Goal: Task Accomplishment & Management: Manage account settings

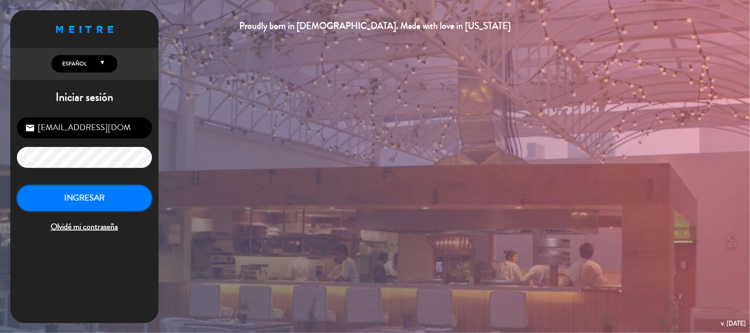
click at [115, 208] on button "INGRESAR" at bounding box center [84, 198] width 135 height 26
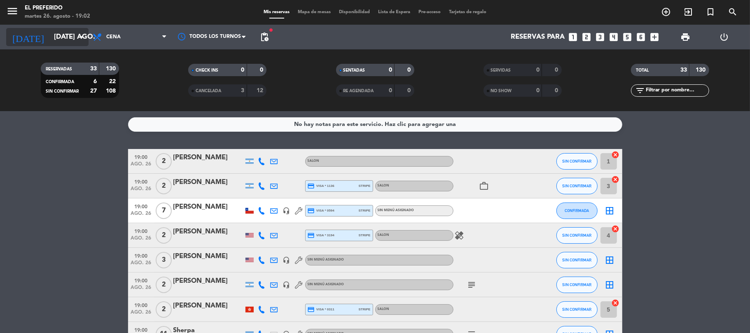
click at [67, 38] on input "[DATE] ago." at bounding box center [94, 37] width 89 height 16
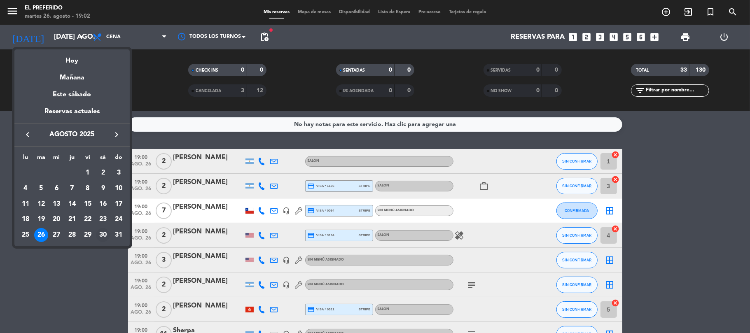
click at [103, 232] on div "30" at bounding box center [103, 235] width 14 height 14
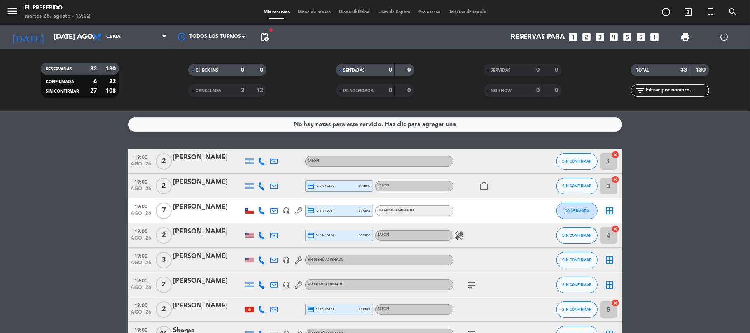
type input "sáb. 30 ago."
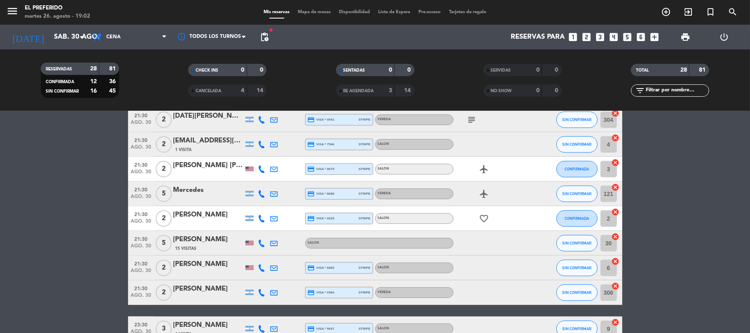
scroll to position [583, 0]
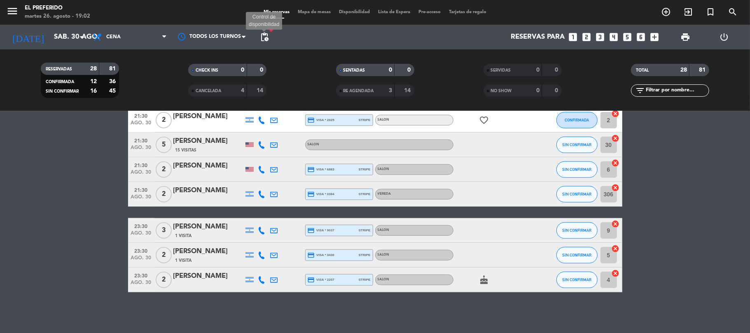
click at [262, 35] on span "pending_actions" at bounding box center [265, 37] width 10 height 10
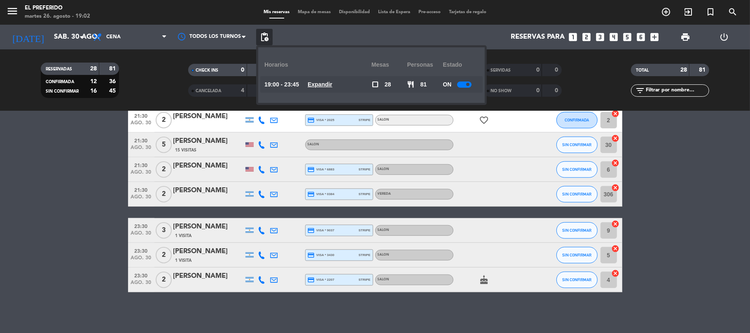
click at [319, 81] on u "Expandir" at bounding box center [320, 84] width 25 height 7
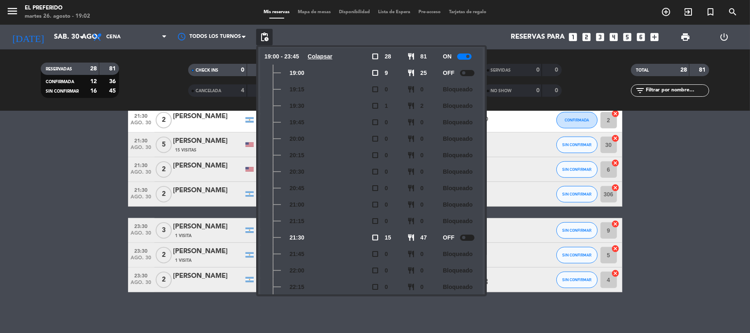
scroll to position [528, 0]
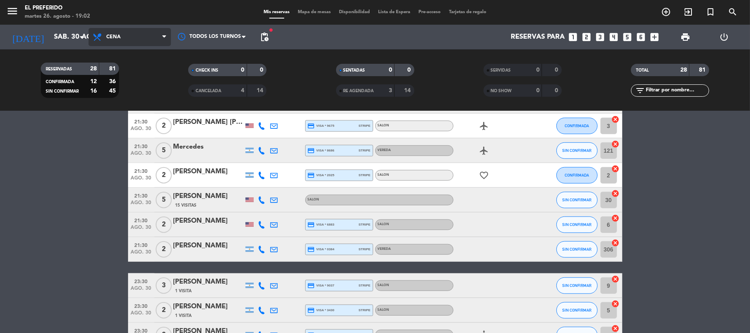
click at [133, 35] on span "Cena" at bounding box center [130, 37] width 82 height 18
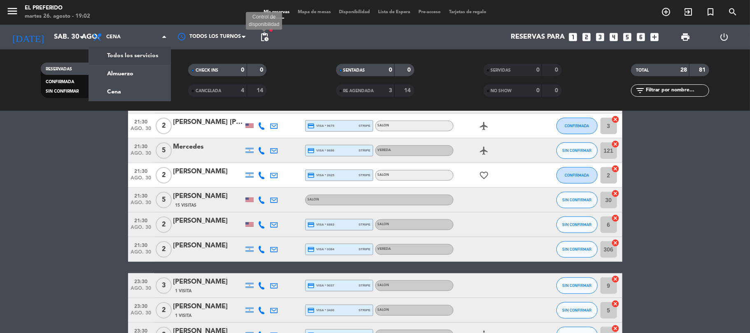
click at [265, 40] on span "pending_actions" at bounding box center [265, 37] width 10 height 10
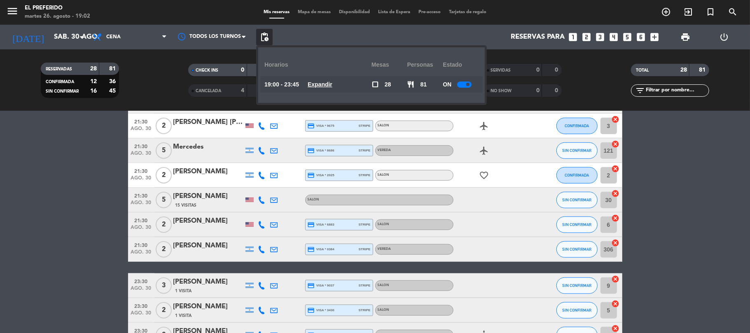
click at [333, 87] on u "Expandir" at bounding box center [320, 84] width 25 height 7
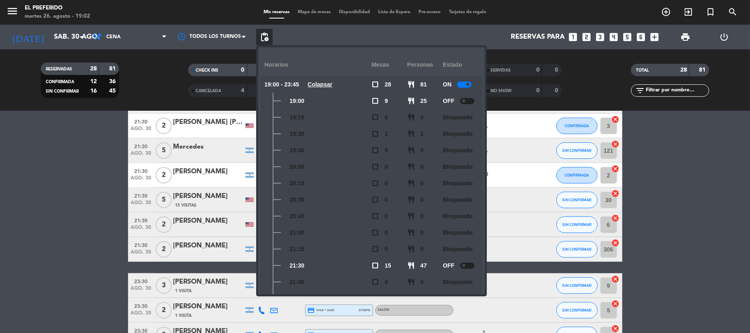
scroll to position [309, 0]
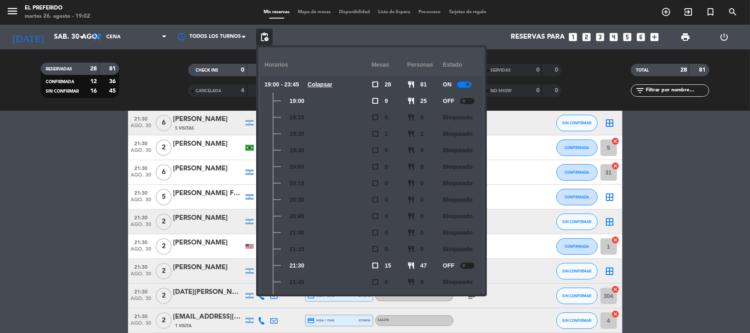
click at [467, 98] on div at bounding box center [467, 101] width 14 height 6
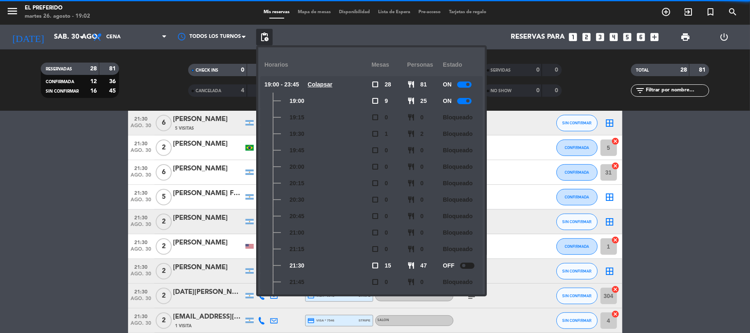
scroll to position [138, 0]
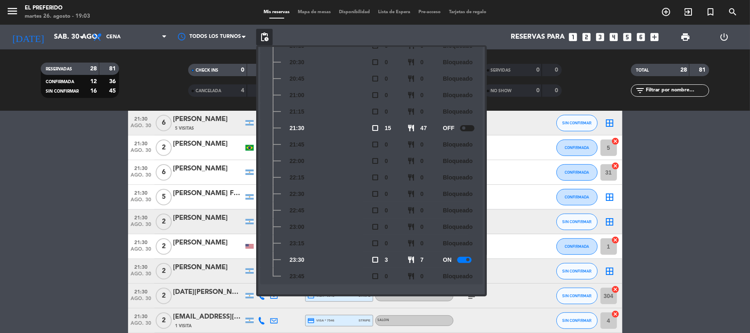
click at [465, 129] on span at bounding box center [463, 128] width 3 height 3
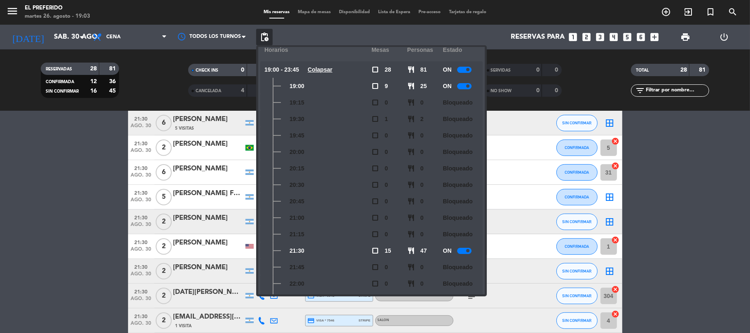
scroll to position [0, 0]
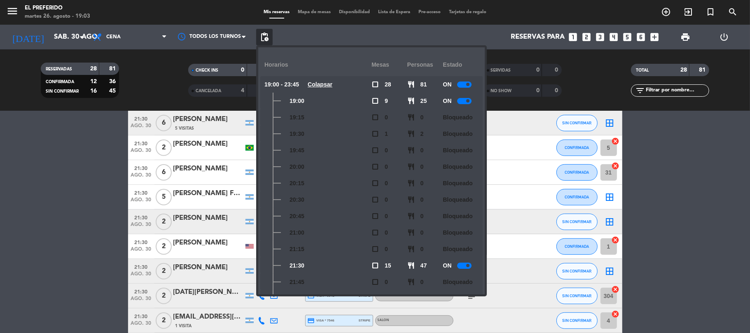
click at [0, 209] on bookings-row "19:00 ago. 30 1 [PERSON_NAME] headset_mic Sin menú asignado subject SIN CONFIRM…" at bounding box center [375, 204] width 750 height 727
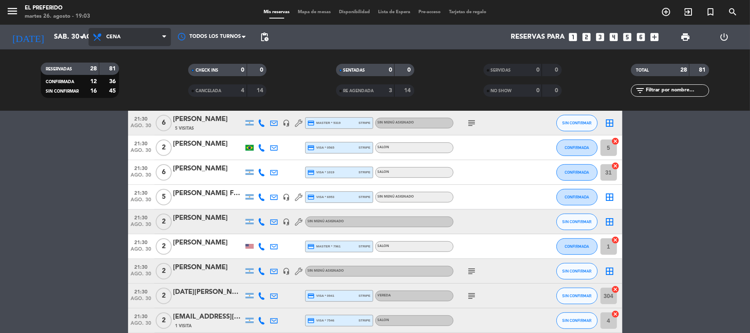
click at [126, 30] on span "Cena" at bounding box center [130, 37] width 82 height 18
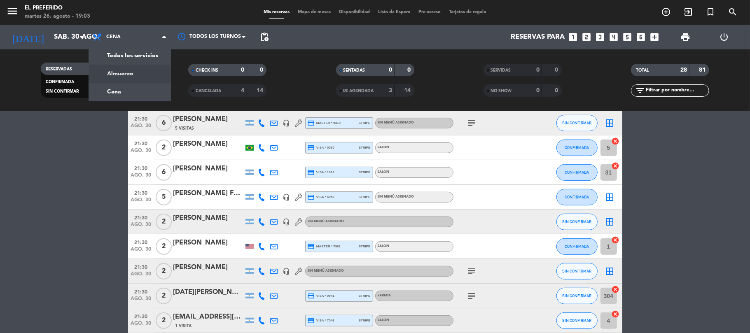
click at [125, 71] on div "menu El Preferido martes 26. agosto - 19:03 Mis reservas Mapa de mesas Disponib…" at bounding box center [375, 55] width 750 height 111
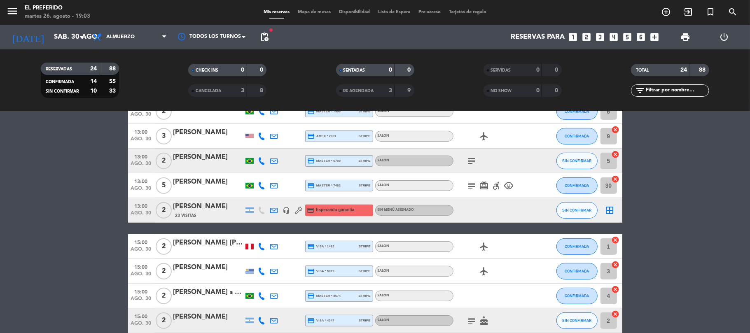
click at [267, 38] on span "pending_actions" at bounding box center [265, 37] width 10 height 10
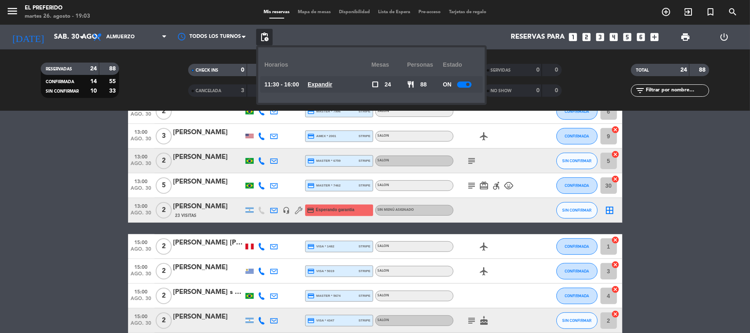
click at [317, 78] on div "11:30 - 16:00 Expandir" at bounding box center [318, 84] width 107 height 16
click at [316, 88] on u "Expandir" at bounding box center [320, 84] width 25 height 7
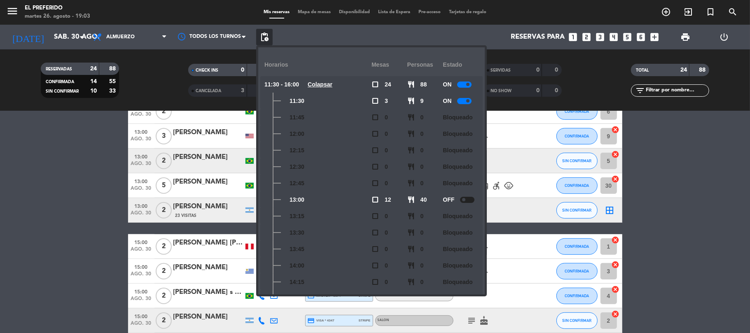
click at [1, 131] on bookings-row "11:30 ago. 30 3 [PERSON_NAME] credit_card master * 7424 stripe SALON airplanemo…" at bounding box center [375, 149] width 750 height 616
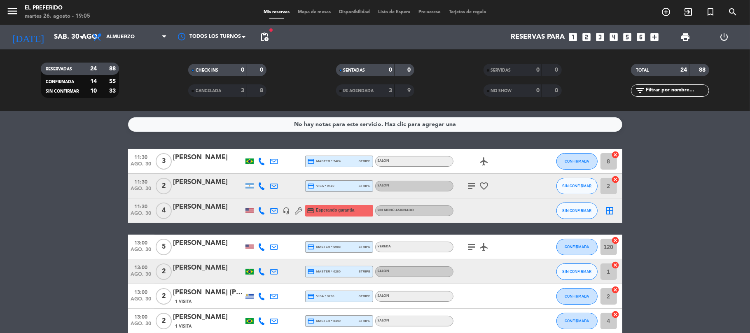
click at [271, 37] on span "pending_actions" at bounding box center [264, 37] width 16 height 16
click at [266, 35] on span "pending_actions" at bounding box center [265, 37] width 10 height 10
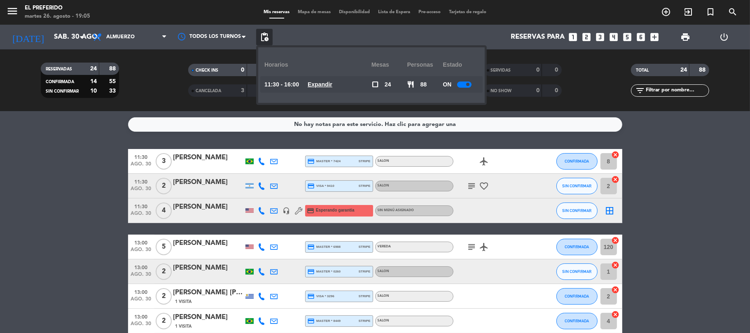
click at [320, 82] on u "Expandir" at bounding box center [320, 84] width 25 height 7
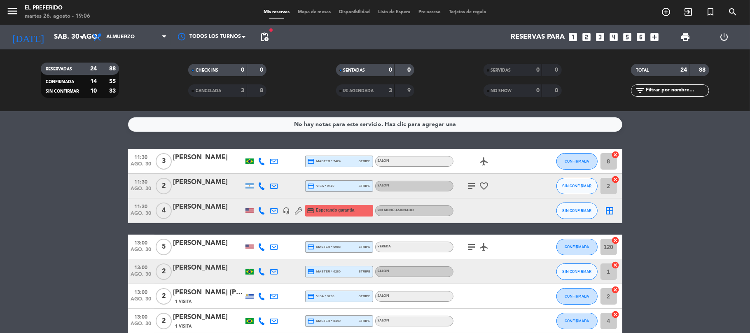
click at [620, 38] on div "Reservas para looks_one looks_two looks_3 looks_4 looks_5 looks_6 add_box" at bounding box center [468, 37] width 391 height 25
click at [619, 38] on icon "looks_4" at bounding box center [614, 37] width 11 height 11
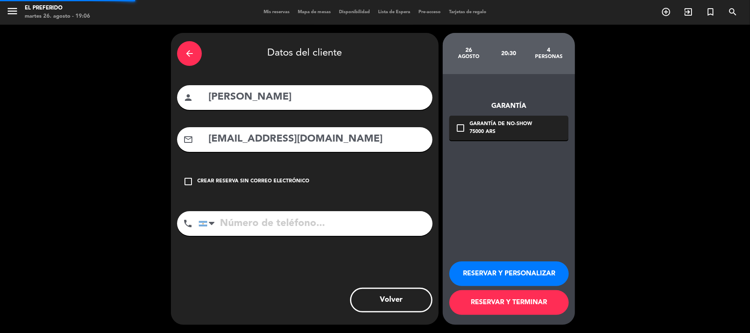
click at [183, 53] on div "arrow_back" at bounding box center [189, 53] width 25 height 25
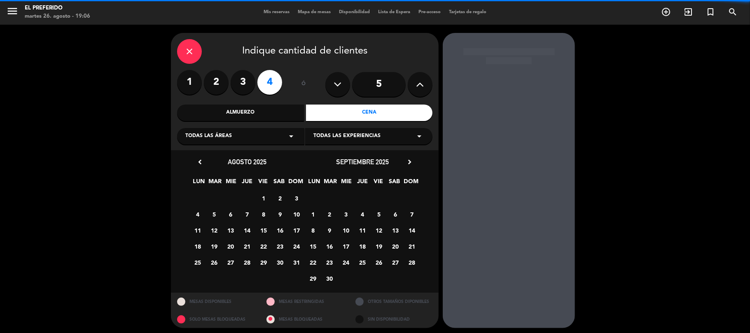
click at [341, 111] on div "Cena" at bounding box center [369, 113] width 127 height 16
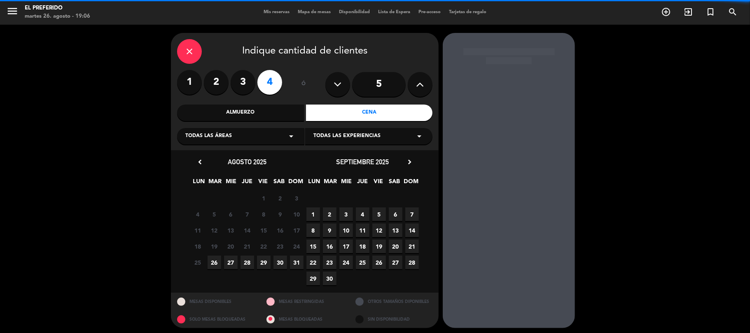
click at [279, 264] on span "30" at bounding box center [281, 263] width 14 height 14
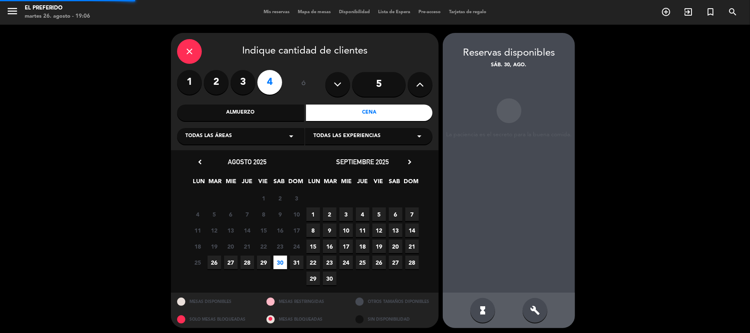
scroll to position [3, 0]
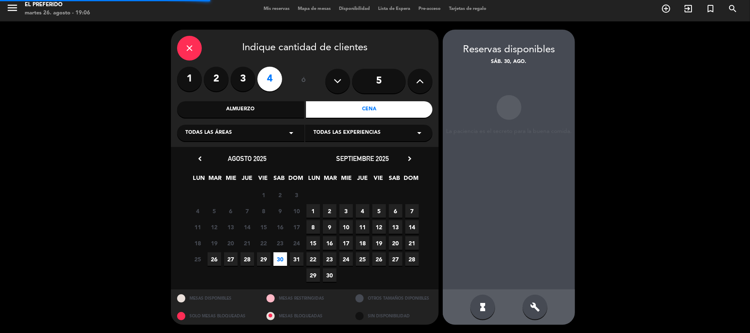
click at [529, 313] on div "build" at bounding box center [535, 307] width 25 height 25
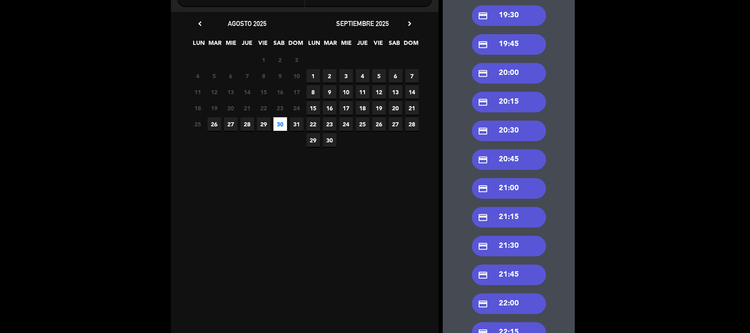
scroll to position [168, 0]
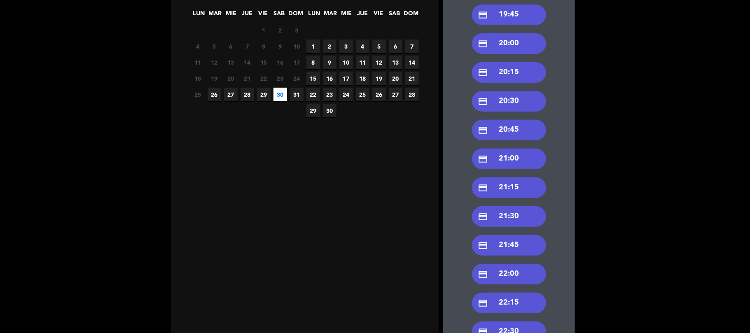
click at [517, 218] on div "credit_card 21:30" at bounding box center [509, 216] width 74 height 21
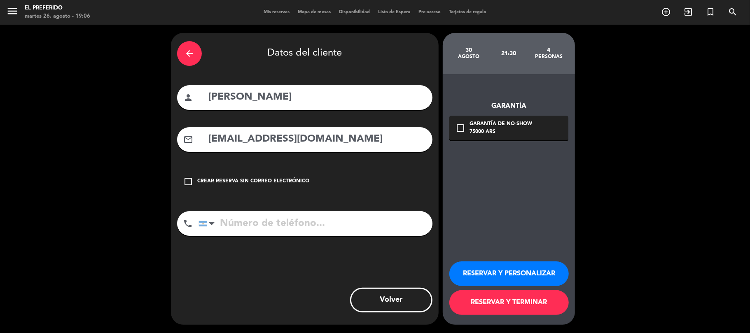
scroll to position [0, 0]
click at [249, 103] on input "[PERSON_NAME]" at bounding box center [317, 97] width 219 height 17
paste input "[PERSON_NAME]"
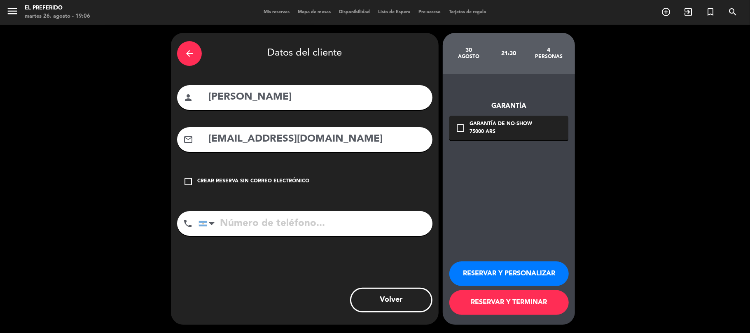
type input "[PERSON_NAME]"
click at [256, 142] on input "[EMAIL_ADDRESS][DOMAIN_NAME]" at bounding box center [317, 139] width 219 height 17
paste input "florenciabaez86"
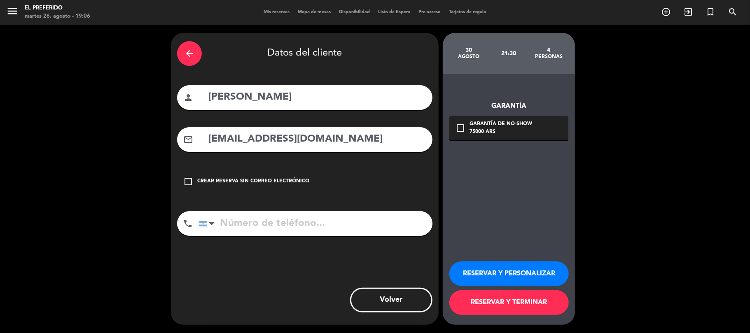
type input "[EMAIL_ADDRESS][DOMAIN_NAME]"
click at [251, 215] on input "tel" at bounding box center [316, 223] width 234 height 25
paste input "[PHONE_NUMBER]"
type input "[PHONE_NUMBER]"
click at [486, 274] on button "RESERVAR Y PERSONALIZAR" at bounding box center [509, 274] width 119 height 25
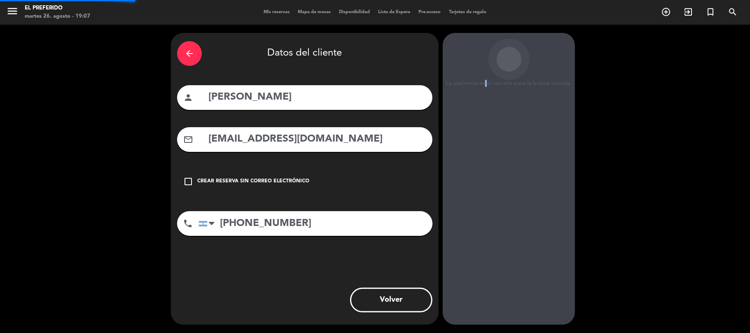
click at [486, 274] on div "La paciencia es el secreto para la buena comida. 30 agosto 21:30 4 personas Gar…" at bounding box center [509, 179] width 132 height 292
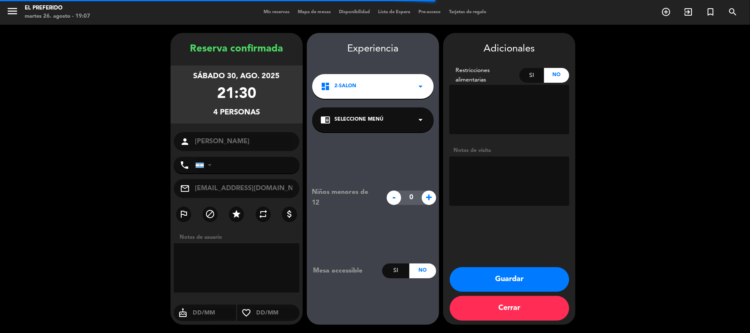
type input "[PHONE_NUMBER]"
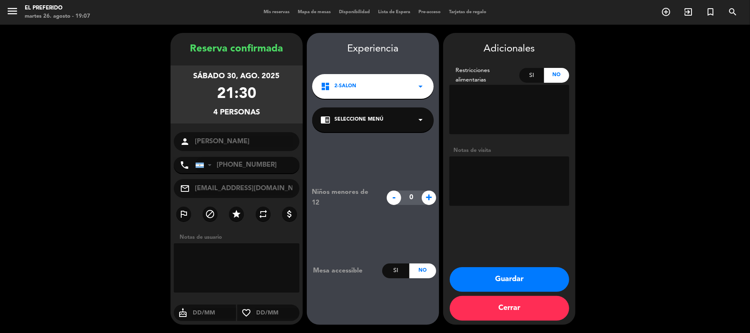
click at [378, 114] on div "chrome_reader_mode Seleccione Menú arrow_drop_down" at bounding box center [373, 120] width 122 height 25
click at [373, 138] on div "SALON" at bounding box center [373, 142] width 105 height 8
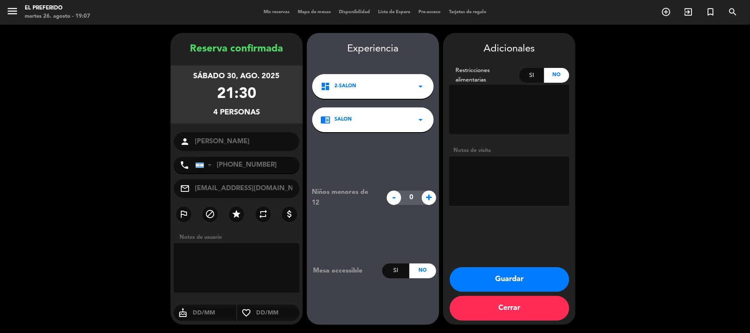
click at [520, 279] on button "Guardar" at bounding box center [509, 279] width 119 height 25
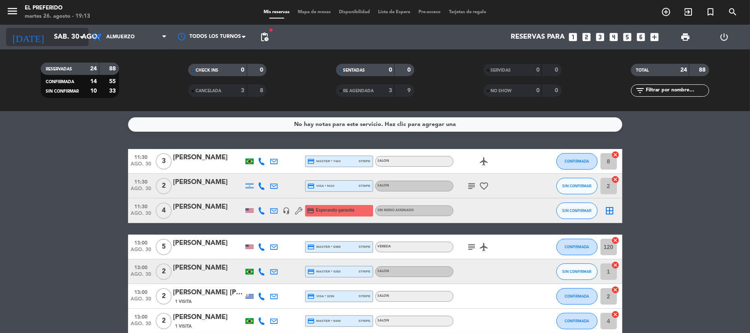
click at [68, 37] on input "sáb. 30 ago." at bounding box center [94, 37] width 89 height 16
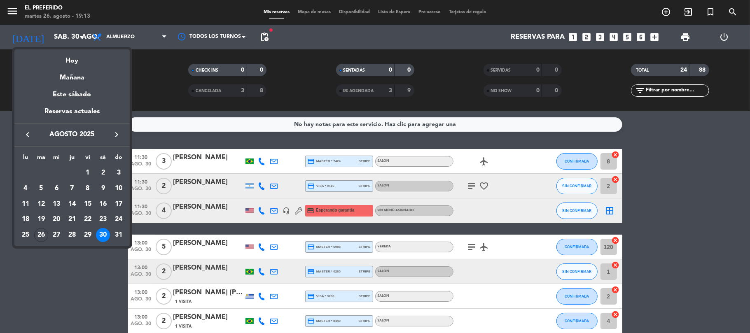
click at [119, 134] on icon "keyboard_arrow_right" at bounding box center [117, 135] width 10 height 10
click at [73, 189] on div "4" at bounding box center [72, 189] width 14 height 14
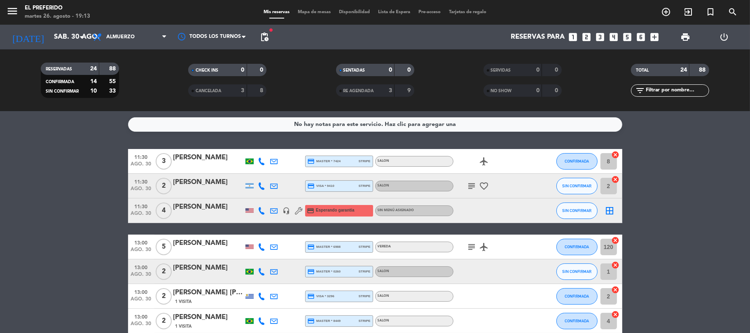
type input "[DEMOGRAPHIC_DATA] [DATE]"
click at [154, 40] on span "Almuerzo" at bounding box center [130, 37] width 82 height 18
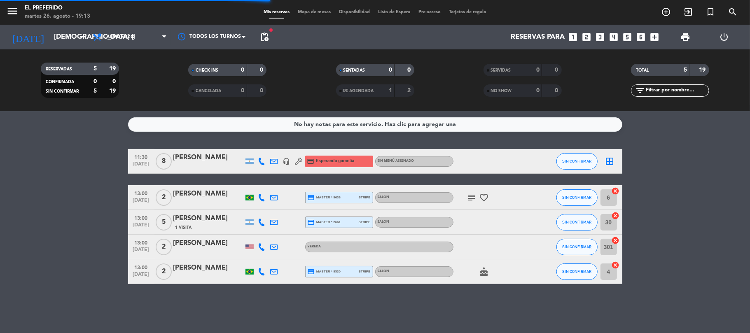
click at [145, 91] on filter-checkbox "RESERVADAS 5 19 CONFIRMADA 0 0 SIN CONFIRMAR 5 19" at bounding box center [80, 80] width 148 height 35
click at [147, 43] on span "Almuerzo" at bounding box center [130, 37] width 82 height 18
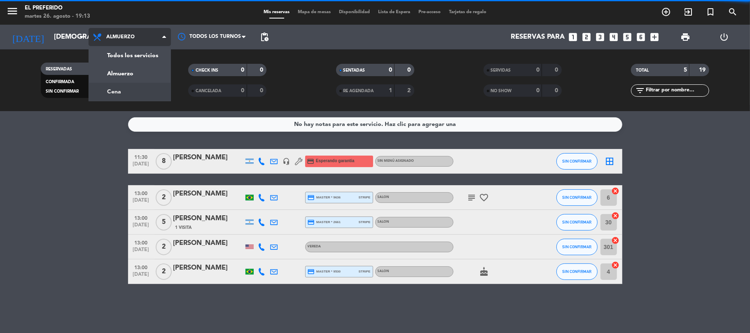
click at [134, 86] on div "menu El Preferido martes 26. agosto - 19:13 Mis reservas Mapa de mesas Disponib…" at bounding box center [375, 55] width 750 height 111
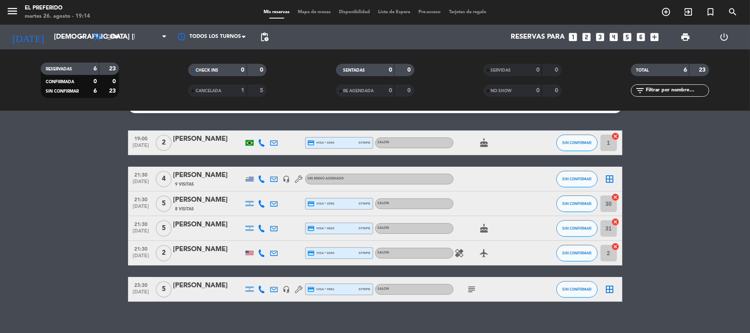
scroll to position [28, 0]
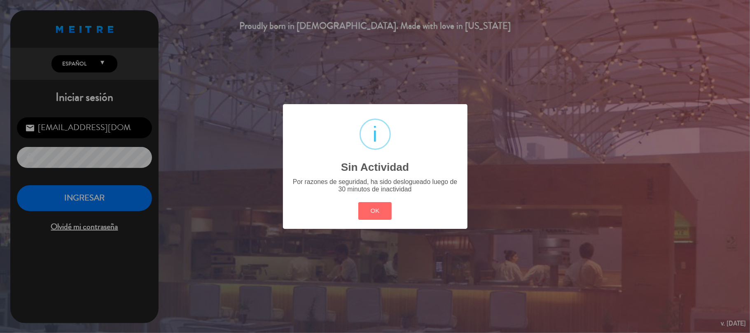
click at [377, 200] on div "OK Cancel" at bounding box center [374, 210] width 37 height 21
click at [361, 213] on button "OK" at bounding box center [374, 211] width 33 height 18
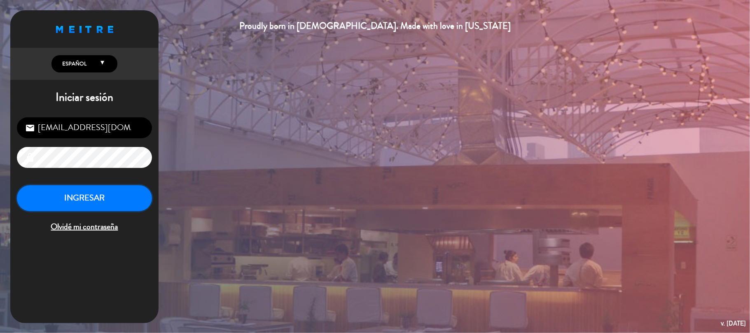
click at [76, 192] on button "INGRESAR" at bounding box center [84, 198] width 135 height 26
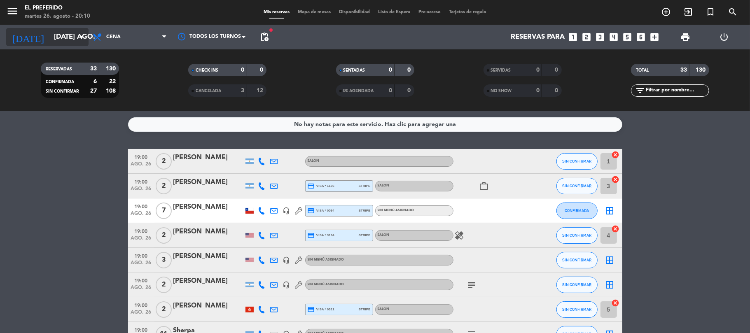
click at [70, 39] on input "[DATE] ago." at bounding box center [94, 37] width 89 height 16
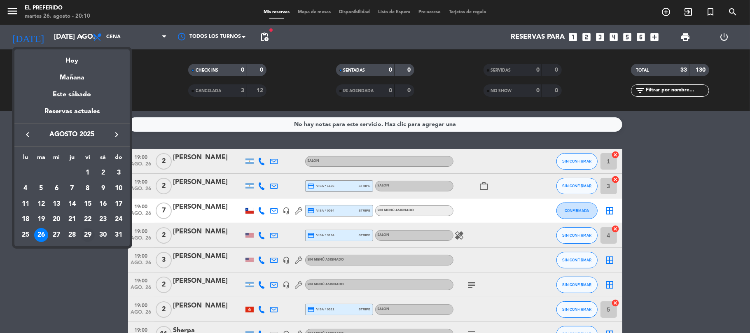
click at [87, 234] on div "29" at bounding box center [88, 235] width 14 height 14
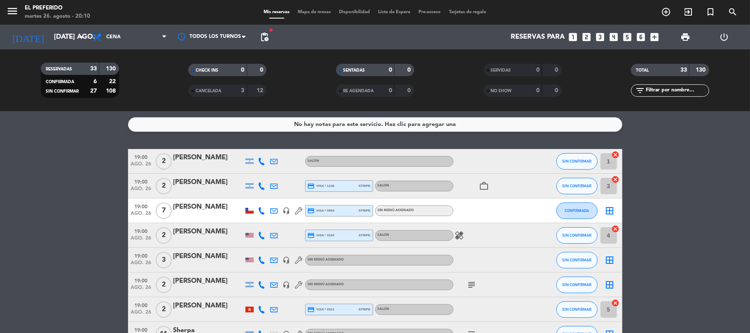
type input "vie. 29 ago."
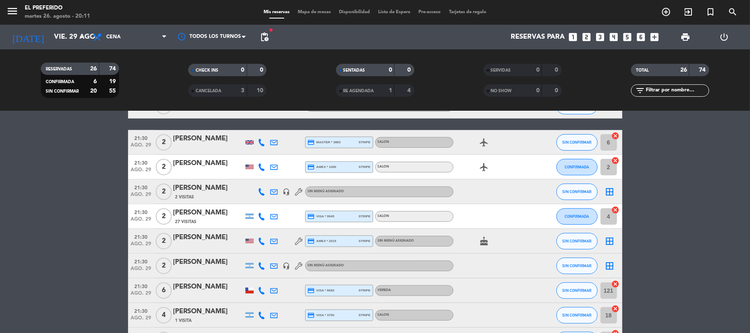
scroll to position [193, 0]
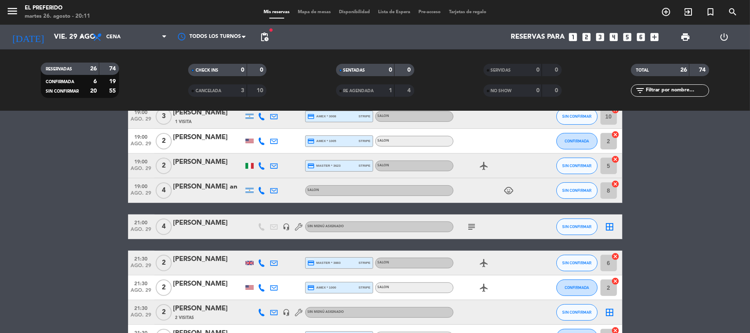
click at [584, 35] on icon "looks_two" at bounding box center [587, 37] width 11 height 11
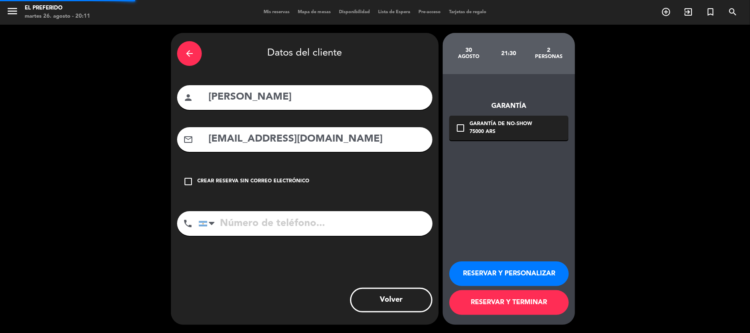
click at [186, 49] on icon "arrow_back" at bounding box center [190, 54] width 10 height 10
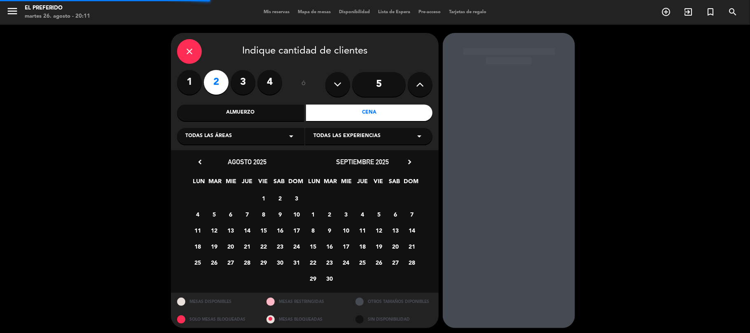
click at [376, 112] on div "Cena" at bounding box center [369, 113] width 127 height 16
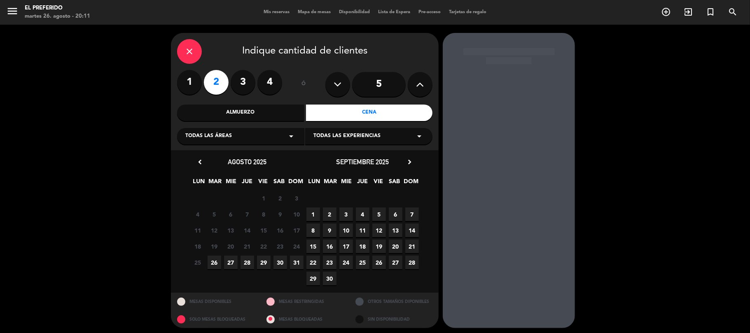
click at [187, 47] on icon "close" at bounding box center [190, 52] width 10 height 10
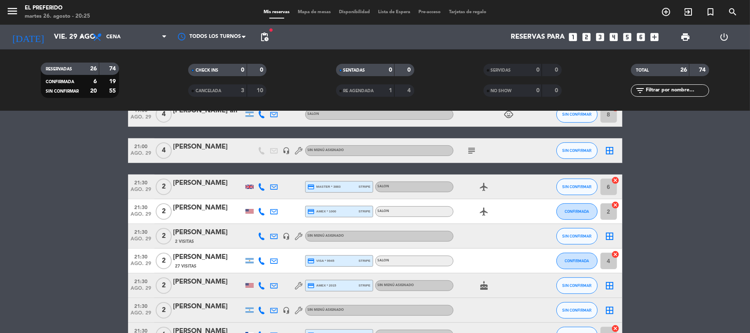
scroll to position [274, 0]
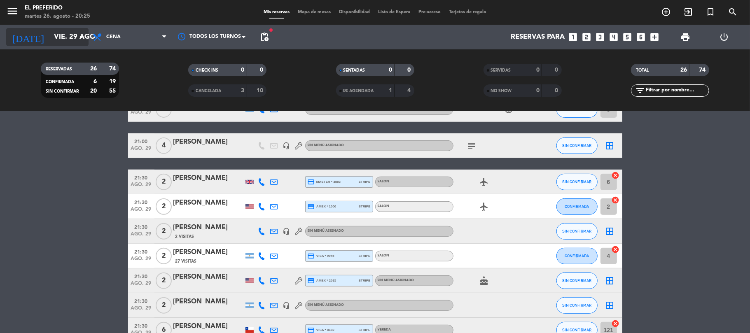
click at [51, 42] on input "vie. 29 ago." at bounding box center [94, 37] width 89 height 16
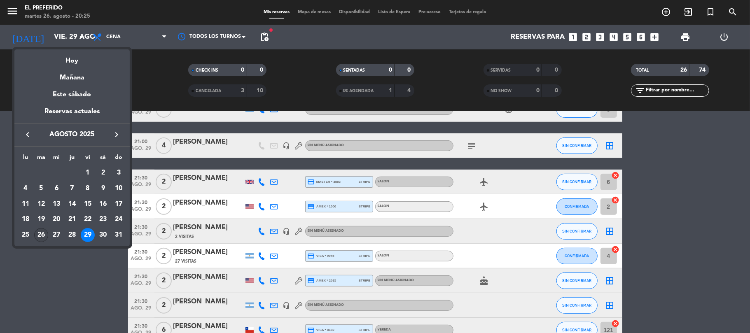
click at [39, 238] on div "26" at bounding box center [41, 235] width 14 height 14
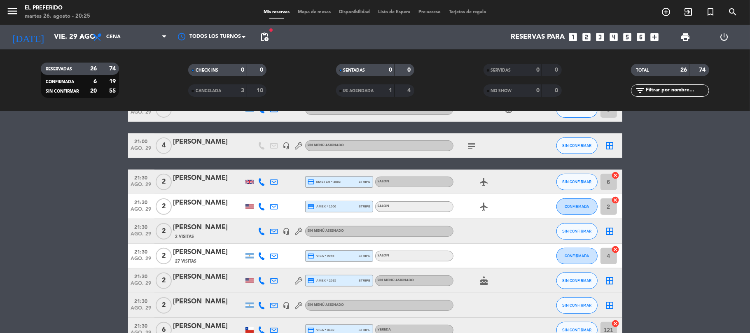
type input "[DATE] ago."
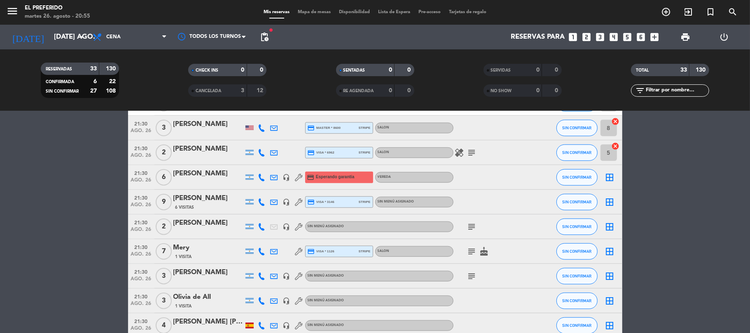
scroll to position [604, 0]
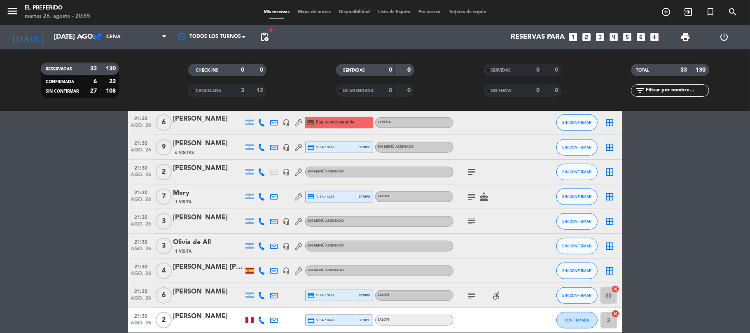
click at [469, 221] on icon "subject" at bounding box center [472, 222] width 10 height 10
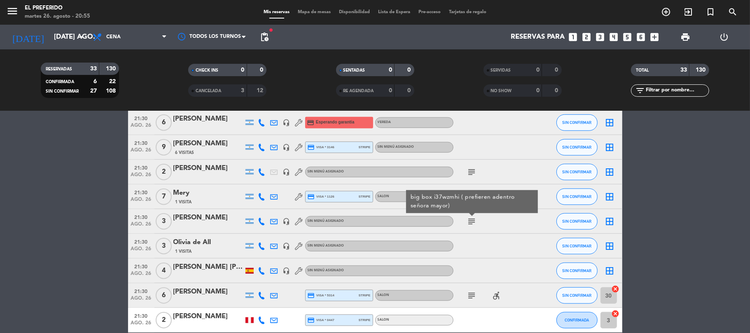
click at [197, 218] on div "[PERSON_NAME]" at bounding box center [208, 218] width 70 height 11
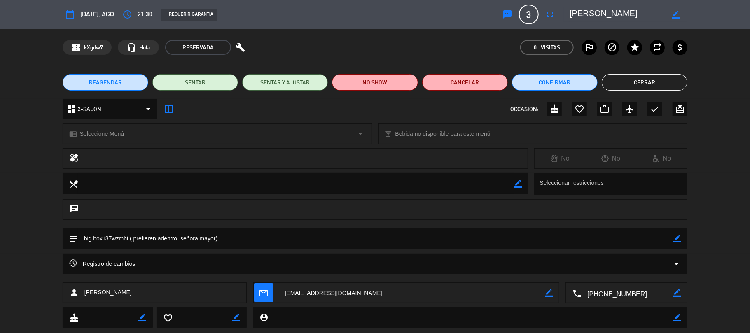
click at [112, 236] on textarea at bounding box center [376, 238] width 596 height 21
click at [104, 240] on textarea at bounding box center [376, 238] width 596 height 21
drag, startPoint x: 104, startPoint y: 239, endPoint x: 116, endPoint y: 238, distance: 12.0
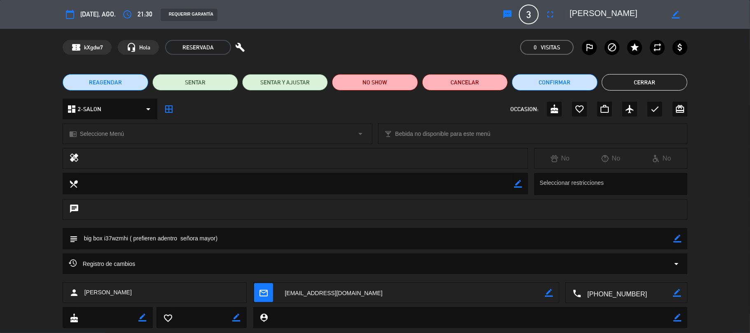
click at [114, 238] on textarea at bounding box center [376, 238] width 596 height 21
drag, startPoint x: 129, startPoint y: 237, endPoint x: 103, endPoint y: 239, distance: 26.0
click at [103, 239] on textarea at bounding box center [376, 238] width 596 height 21
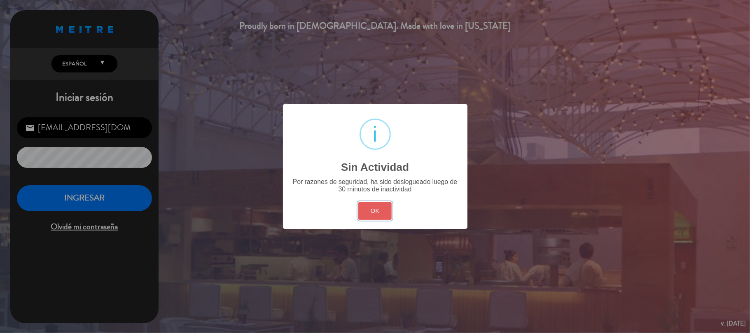
click at [373, 206] on button "OK" at bounding box center [374, 211] width 33 height 18
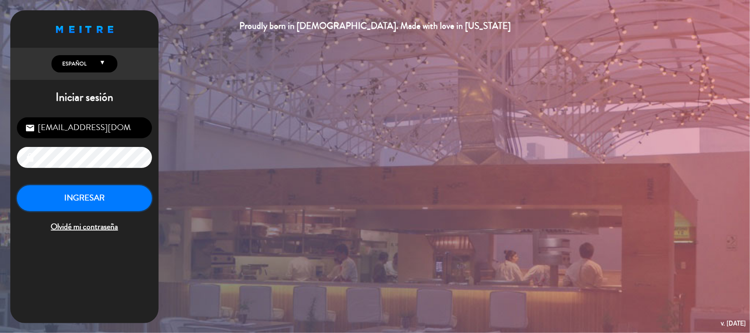
click at [119, 197] on button "INGRESAR" at bounding box center [84, 198] width 135 height 26
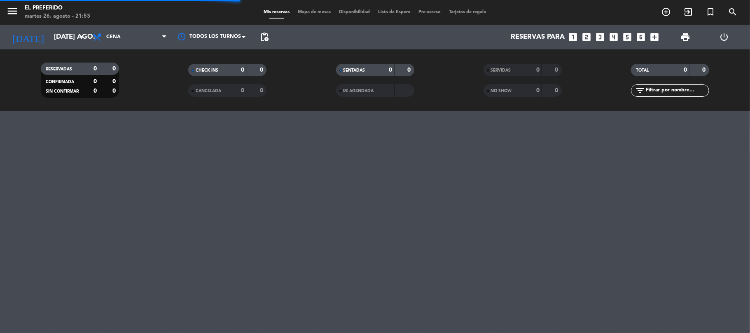
click at [588, 32] on icon "looks_two" at bounding box center [587, 37] width 11 height 11
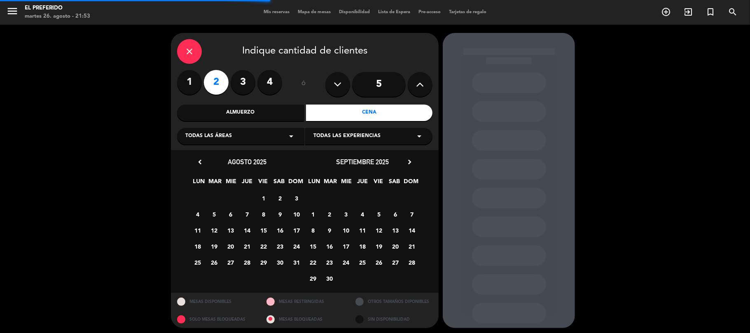
click at [251, 114] on div "Almuerzo" at bounding box center [240, 113] width 127 height 16
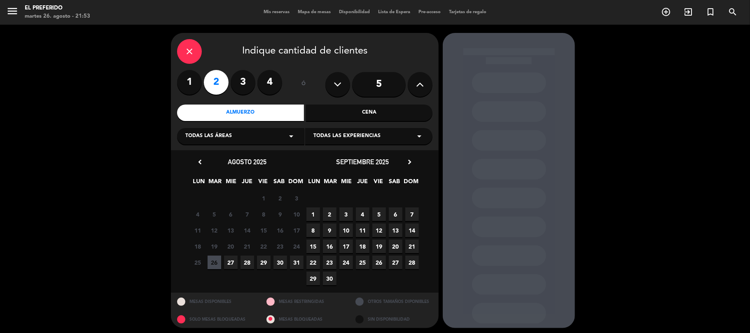
click at [232, 268] on span "27" at bounding box center [231, 263] width 14 height 14
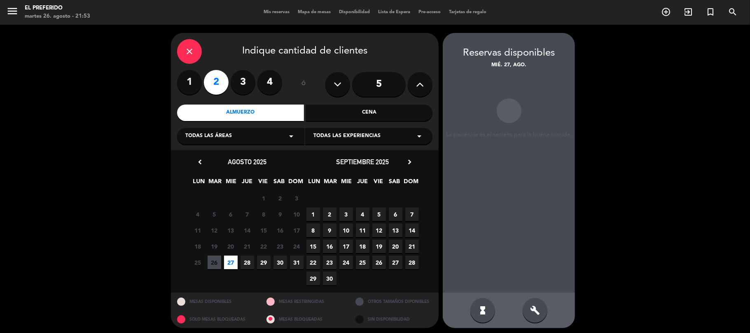
click at [232, 268] on span "27" at bounding box center [231, 263] width 14 height 14
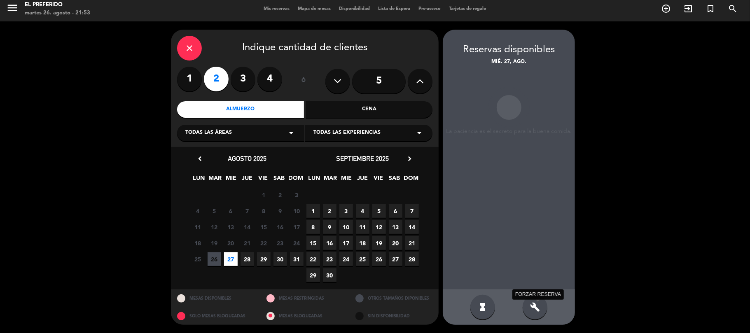
click at [532, 304] on icon "build" at bounding box center [535, 307] width 10 height 10
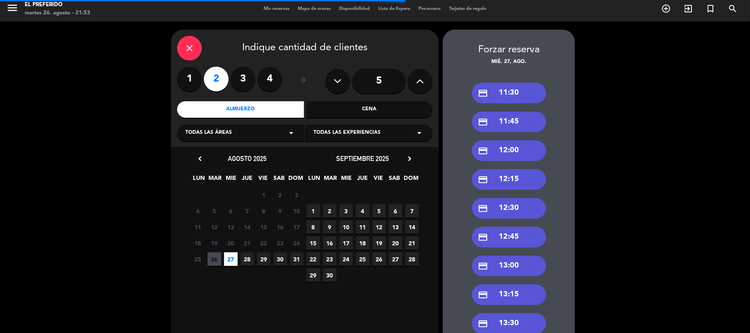
scroll to position [113, 0]
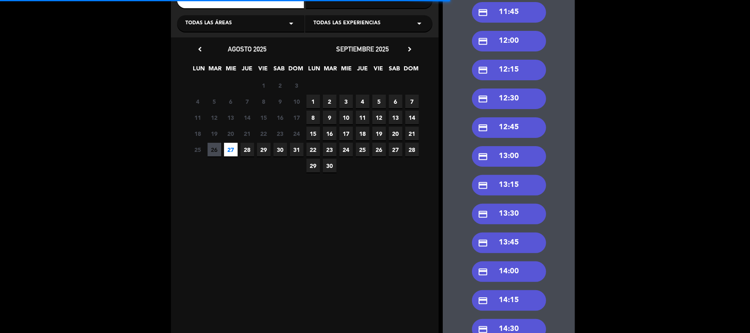
drag, startPoint x: 515, startPoint y: 269, endPoint x: 531, endPoint y: 251, distance: 24.0
click at [515, 268] on div "credit_card 14:00" at bounding box center [509, 272] width 74 height 21
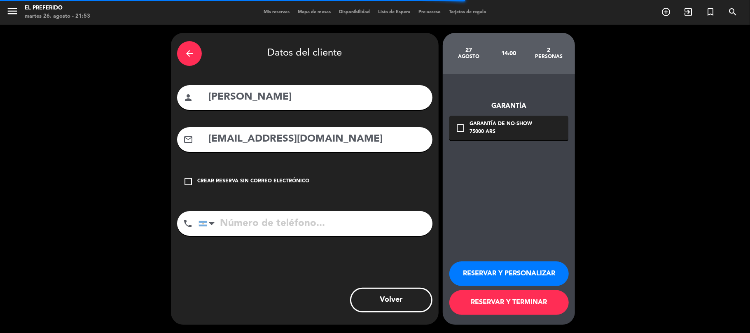
scroll to position [0, 0]
click at [314, 144] on input "[EMAIL_ADDRESS][DOMAIN_NAME]" at bounding box center [317, 139] width 219 height 17
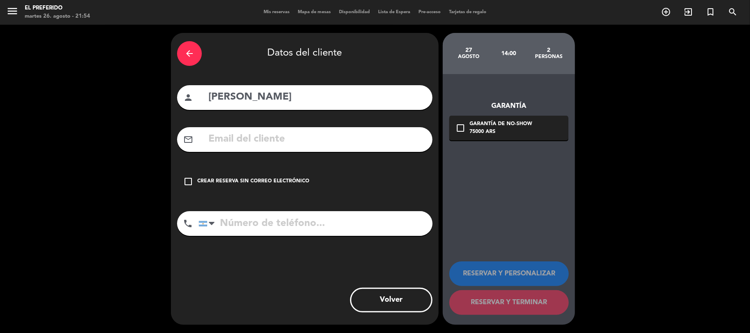
drag, startPoint x: 248, startPoint y: 188, endPoint x: 251, endPoint y: 178, distance: 10.2
click at [249, 184] on div "check_box_outline_blank Crear reserva sin correo electrónico" at bounding box center [304, 181] width 255 height 25
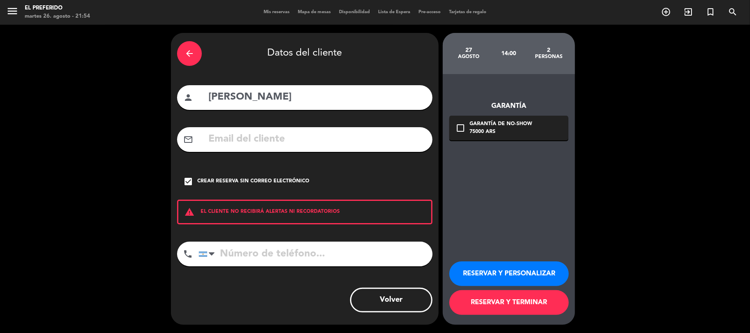
click at [271, 96] on input "[PERSON_NAME]" at bounding box center [317, 97] width 219 height 17
type input "c"
type input "Checho"
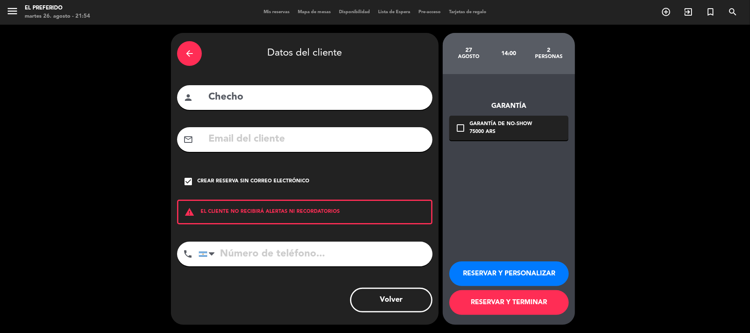
click at [488, 262] on button "RESERVAR Y PERSONALIZAR" at bounding box center [509, 274] width 119 height 25
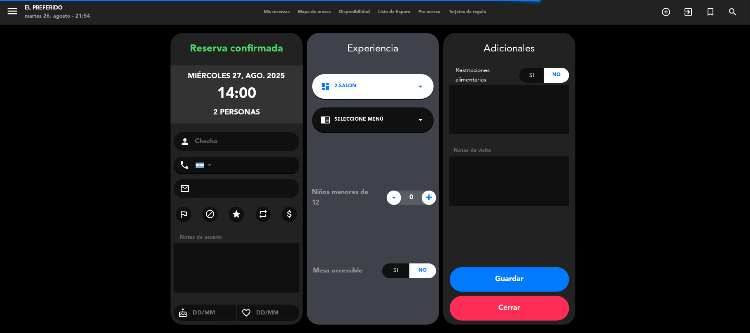
type input "[PHONE_NUMBER]"
click at [477, 189] on textarea at bounding box center [510, 181] width 120 height 49
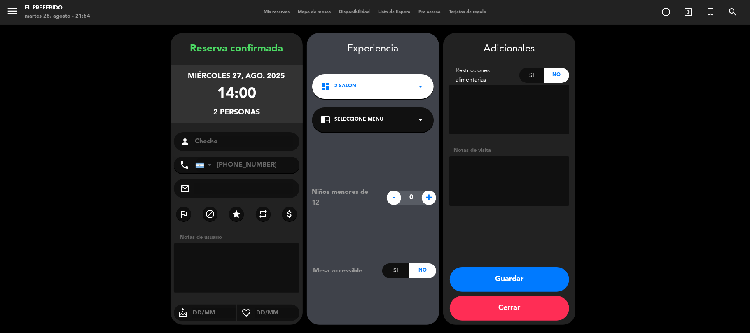
click at [416, 122] on icon "arrow_drop_down" at bounding box center [421, 120] width 10 height 10
click at [464, 163] on textarea at bounding box center [510, 181] width 120 height 49
type textarea "(DZ) - [PERSON_NAME]"
click at [492, 277] on button "Guardar" at bounding box center [509, 279] width 119 height 25
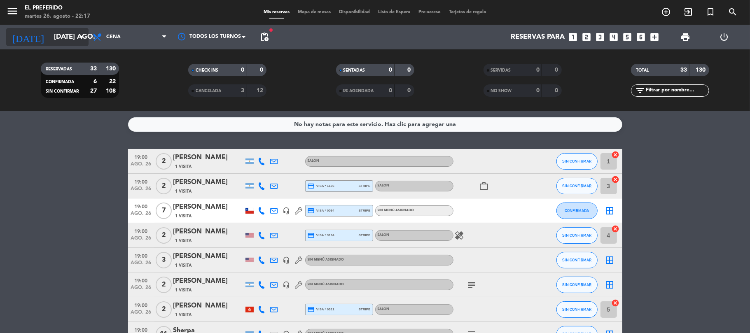
click at [59, 34] on input "[DATE] ago." at bounding box center [94, 37] width 89 height 16
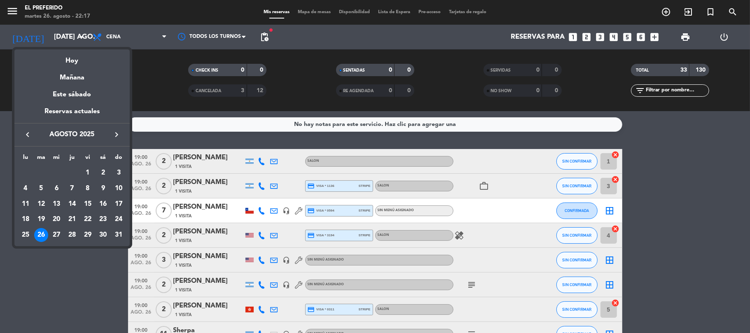
click at [0, 221] on div at bounding box center [375, 166] width 750 height 333
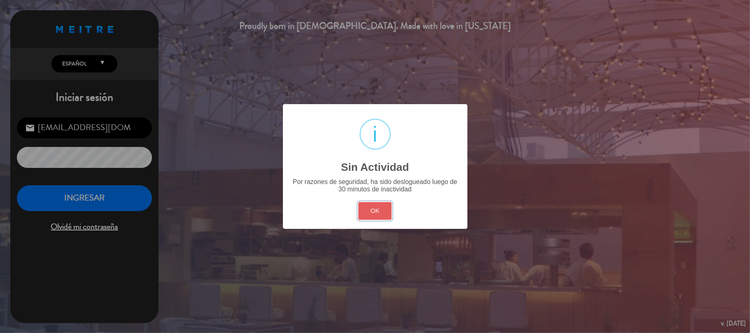
click at [386, 218] on button "OK" at bounding box center [374, 211] width 33 height 18
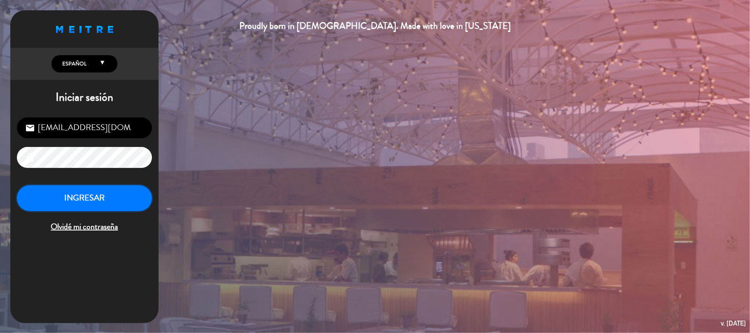
click at [80, 194] on button "INGRESAR" at bounding box center [84, 198] width 135 height 26
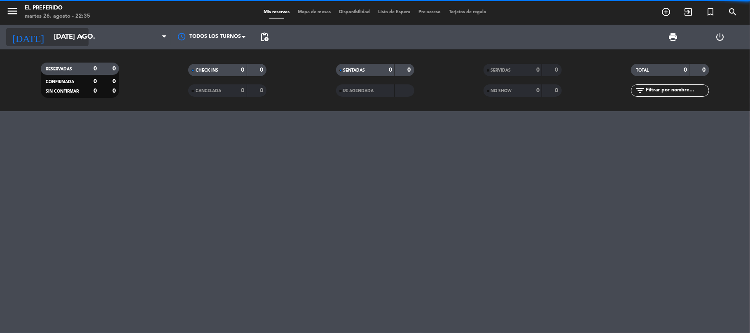
click at [57, 38] on input "[DATE] ago." at bounding box center [94, 37] width 89 height 16
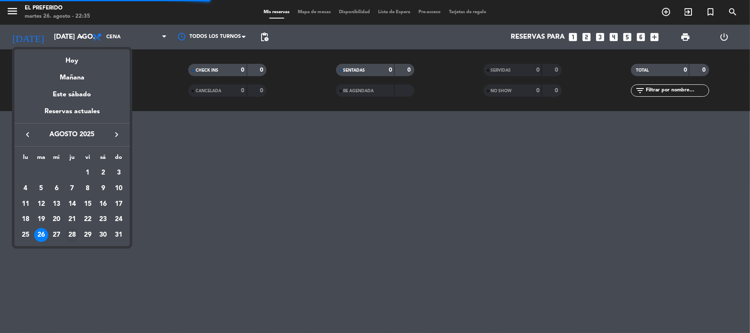
click at [71, 233] on div "28" at bounding box center [72, 235] width 14 height 14
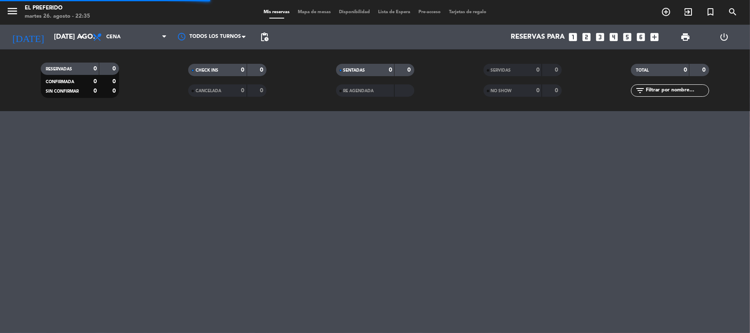
type input "jue. 28 ago."
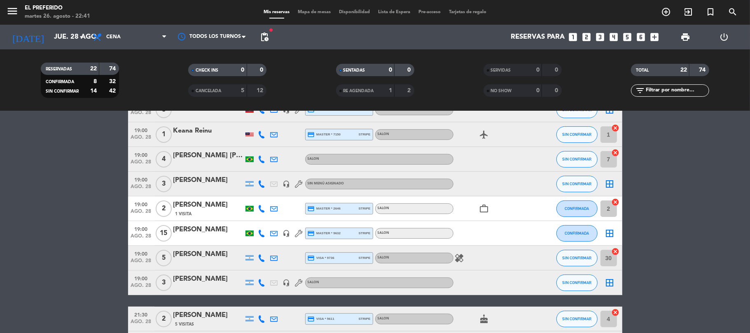
scroll to position [220, 0]
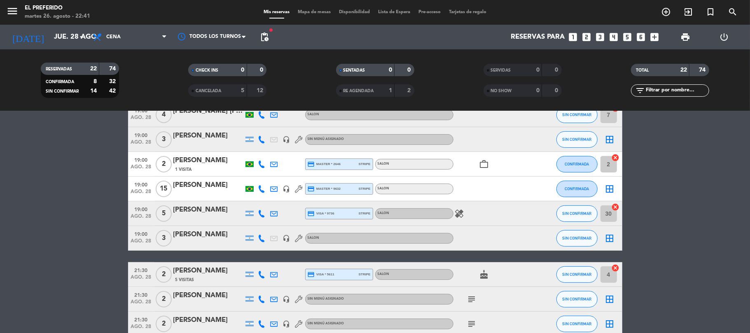
click at [187, 233] on div "[PERSON_NAME]" at bounding box center [208, 235] width 70 height 11
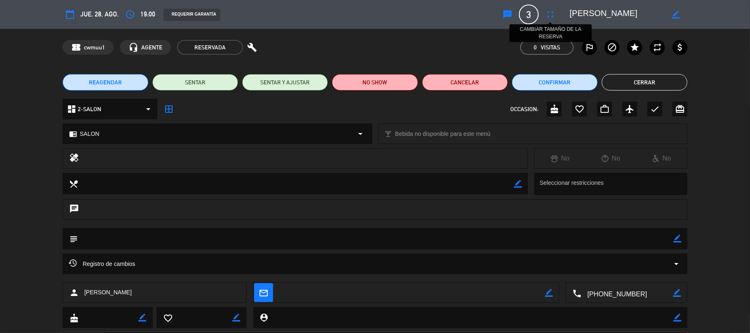
click at [557, 12] on button "fullscreen" at bounding box center [550, 14] width 15 height 15
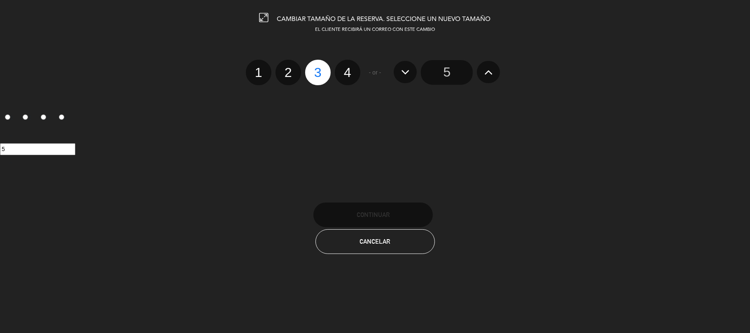
click at [494, 77] on button at bounding box center [488, 72] width 23 height 22
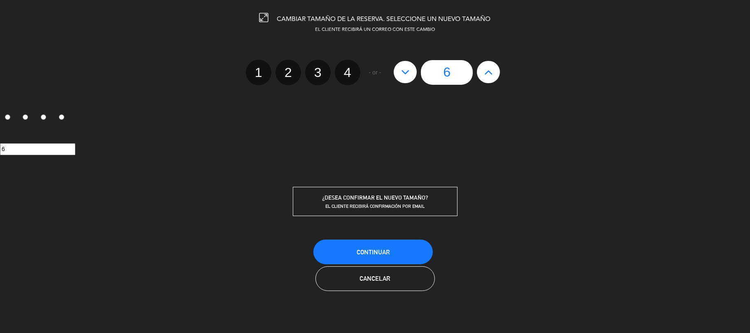
click at [400, 79] on button at bounding box center [405, 72] width 23 height 22
type input "5"
click at [384, 244] on button "Continuar" at bounding box center [373, 252] width 119 height 25
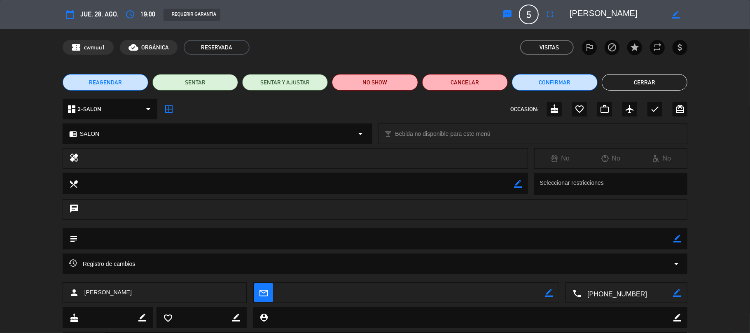
click at [644, 80] on button "Cerrar" at bounding box center [645, 82] width 86 height 16
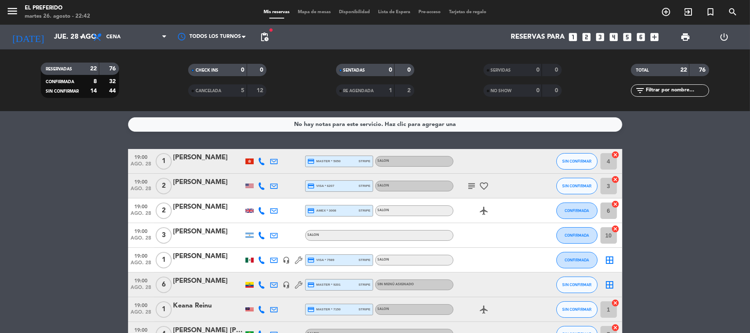
scroll to position [165, 0]
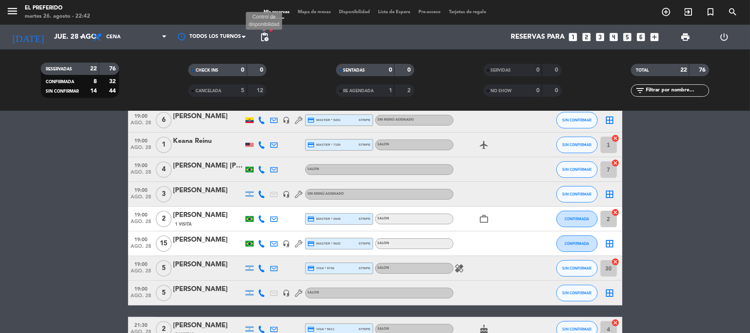
click at [264, 35] on span "pending_actions" at bounding box center [265, 37] width 10 height 10
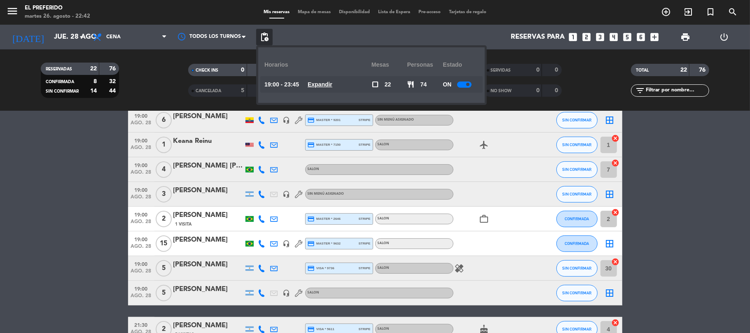
click at [333, 85] on u "Expandir" at bounding box center [320, 84] width 25 height 7
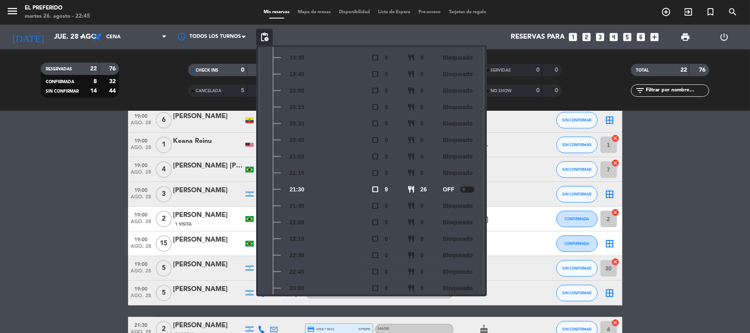
scroll to position [138, 0]
click at [469, 125] on div at bounding box center [467, 128] width 14 height 6
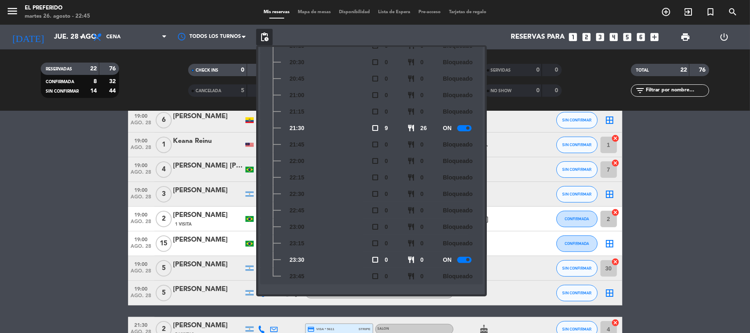
scroll to position [0, 0]
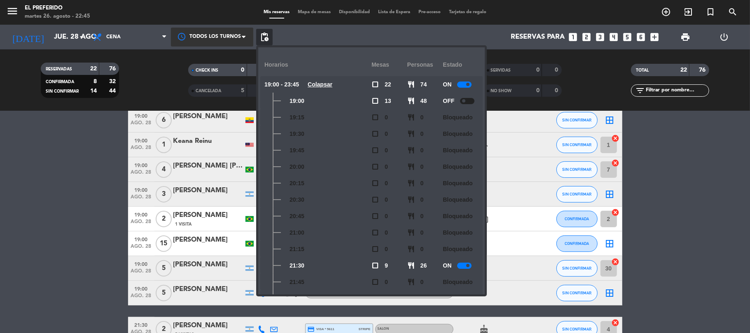
click at [206, 30] on div at bounding box center [212, 37] width 82 height 19
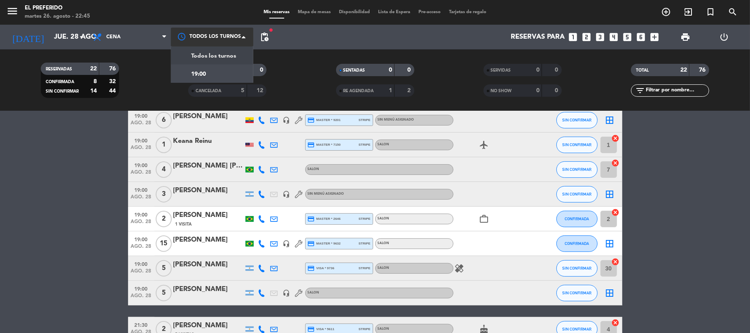
click at [217, 36] on div at bounding box center [212, 37] width 82 height 19
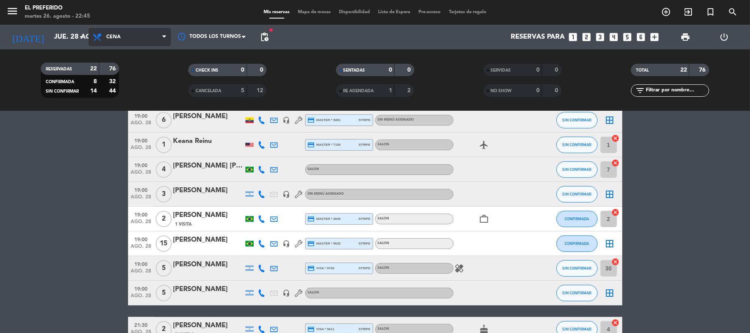
click at [138, 40] on span "Cena" at bounding box center [130, 37] width 82 height 18
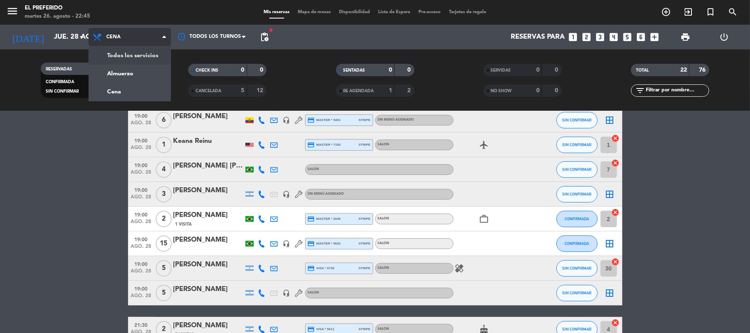
click at [131, 71] on div "menu El Preferido martes 26. agosto - 22:45 Mis reservas Mapa de mesas Disponib…" at bounding box center [375, 55] width 750 height 111
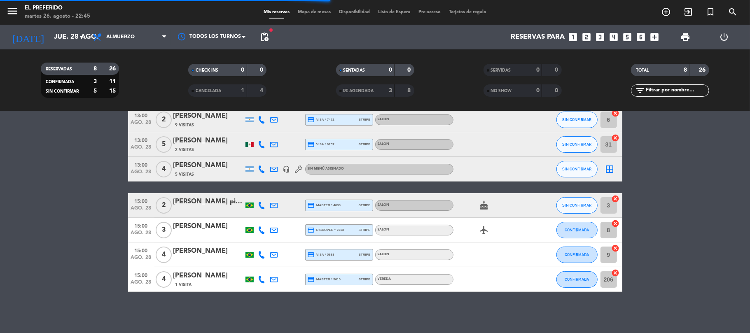
scroll to position [66, 0]
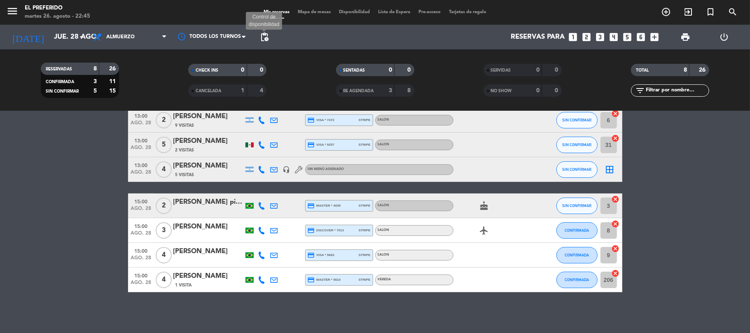
click at [264, 35] on span "pending_actions" at bounding box center [265, 37] width 10 height 10
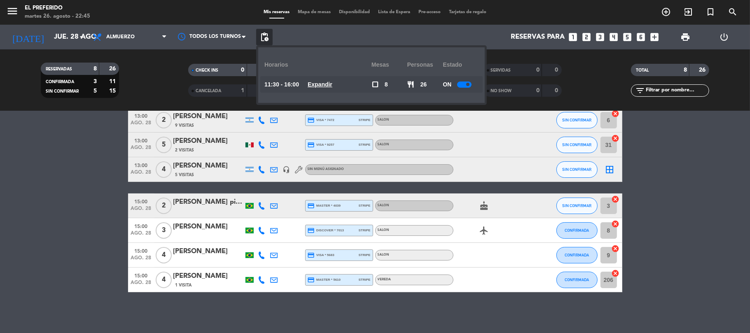
click at [321, 83] on u "Expandir" at bounding box center [320, 84] width 25 height 7
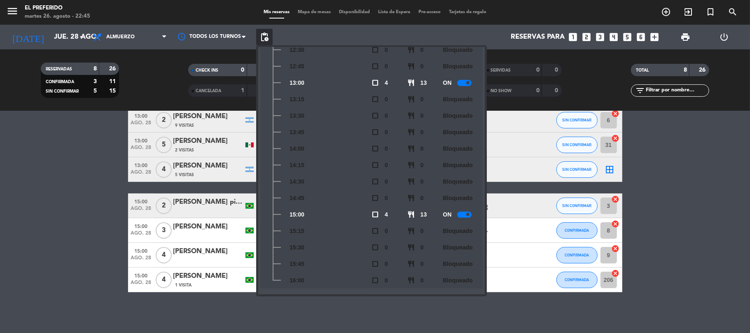
scroll to position [121, 0]
click at [0, 171] on bookings-row "13:00 ago. 28 2 [PERSON_NAME] credit_card visa * 7783 stripe VEREDA SIN CONFIRM…" at bounding box center [375, 187] width 750 height 209
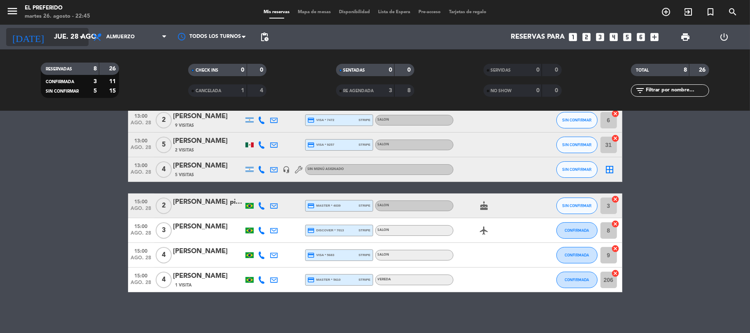
click at [63, 42] on input "jue. 28 ago." at bounding box center [94, 37] width 89 height 16
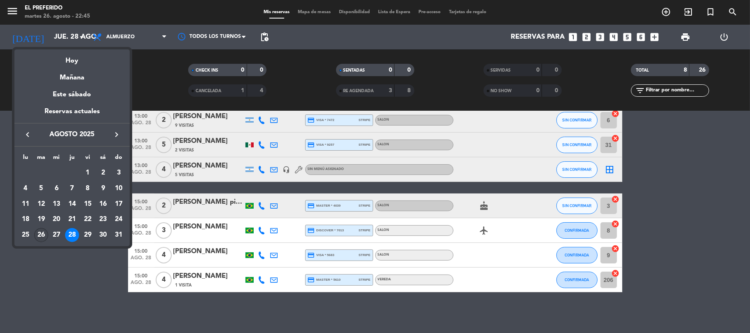
click at [45, 236] on div "26" at bounding box center [41, 235] width 14 height 14
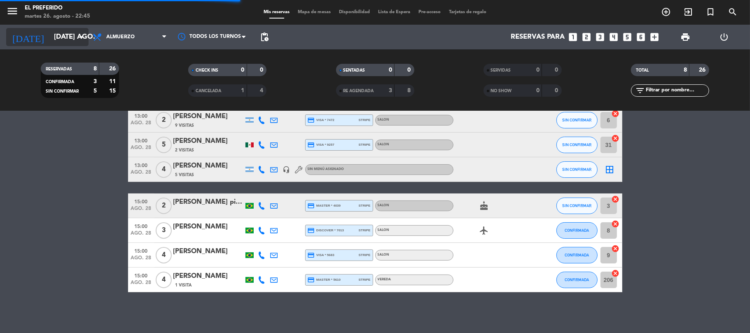
click at [62, 34] on input "[DATE] ago." at bounding box center [94, 37] width 89 height 16
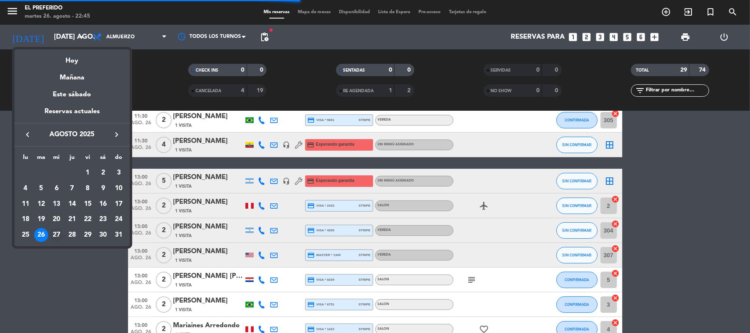
scroll to position [165, 0]
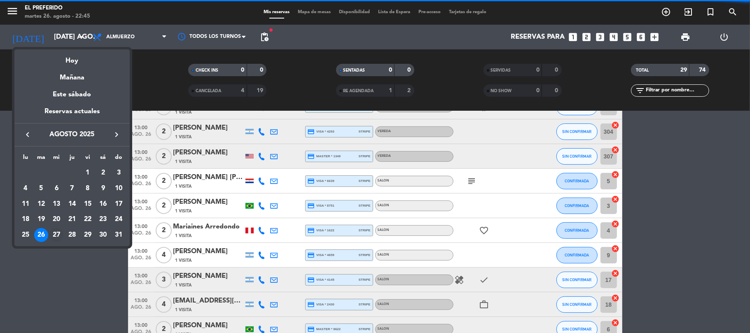
click at [56, 234] on div "27" at bounding box center [56, 235] width 14 height 14
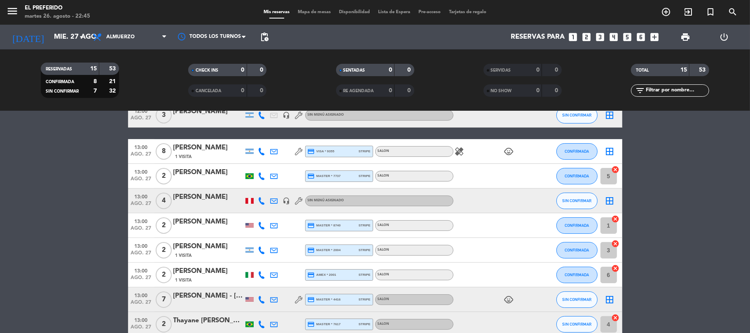
scroll to position [0, 0]
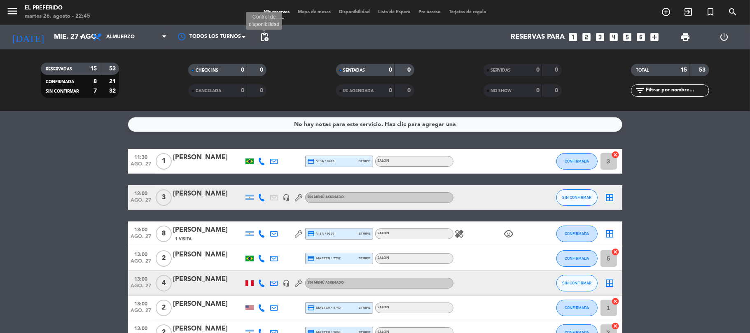
click at [265, 37] on span "pending_actions" at bounding box center [265, 37] width 10 height 10
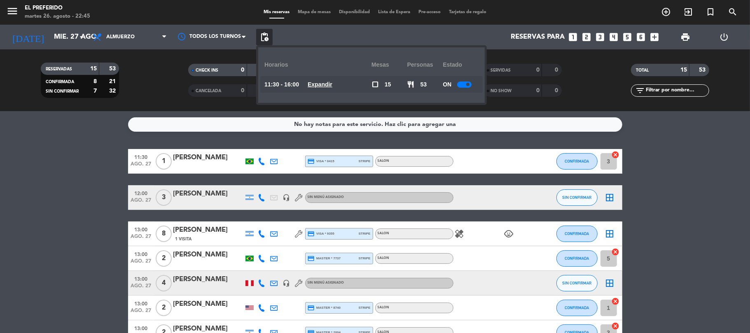
click at [313, 81] on div "11:30 - 16:00 Expandir" at bounding box center [318, 84] width 107 height 16
click at [322, 82] on u "Expandir" at bounding box center [320, 84] width 25 height 7
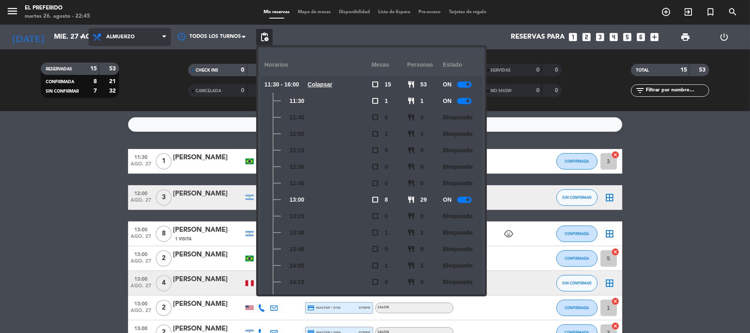
click at [136, 38] on span "Almuerzo" at bounding box center [130, 37] width 82 height 18
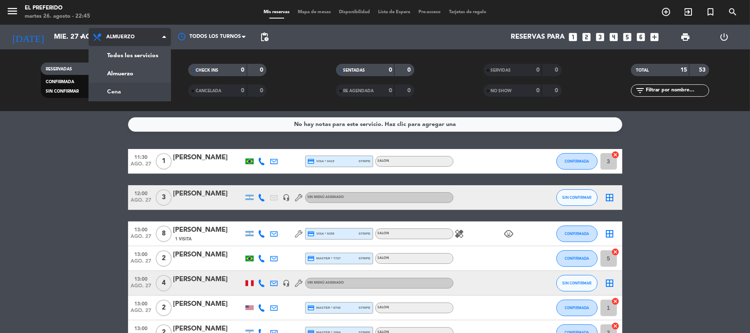
click at [114, 93] on div "menu El Preferido martes 26. agosto - 22:45 Mis reservas Mapa de mesas Disponib…" at bounding box center [375, 55] width 750 height 111
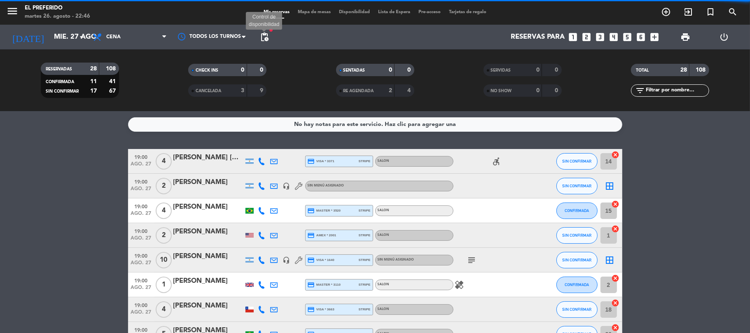
click at [262, 39] on span "pending_actions" at bounding box center [265, 37] width 10 height 10
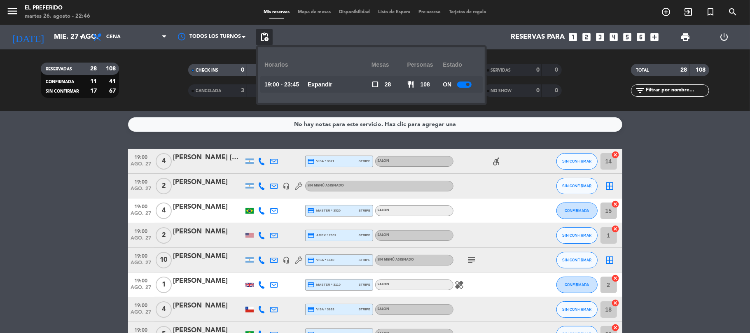
click at [326, 83] on u "Expandir" at bounding box center [320, 84] width 25 height 7
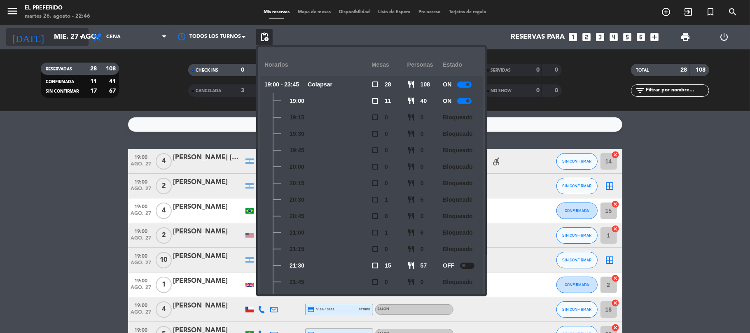
click at [58, 37] on input "mié. 27 ago." at bounding box center [94, 37] width 89 height 16
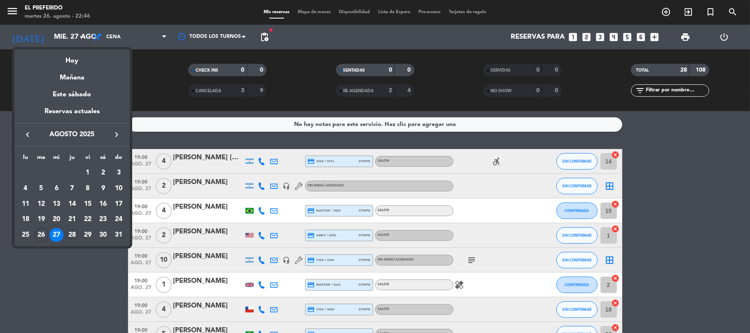
click at [73, 233] on div "28" at bounding box center [72, 235] width 14 height 14
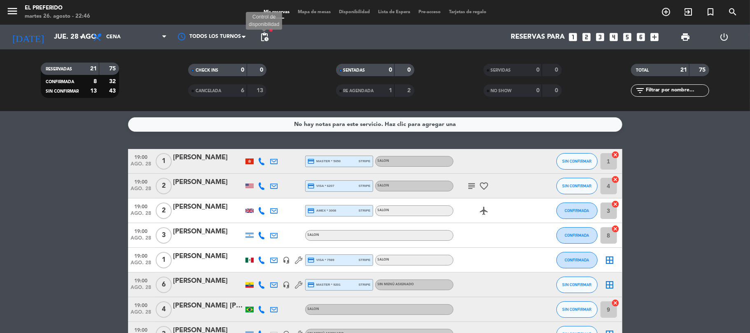
click at [269, 35] on span "pending_actions" at bounding box center [265, 37] width 10 height 10
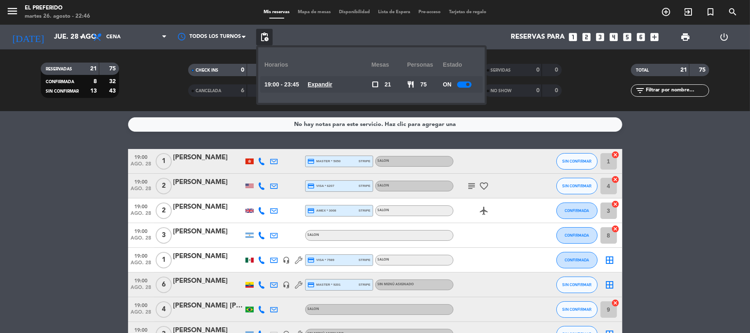
click at [320, 82] on u "Expandir" at bounding box center [320, 84] width 25 height 7
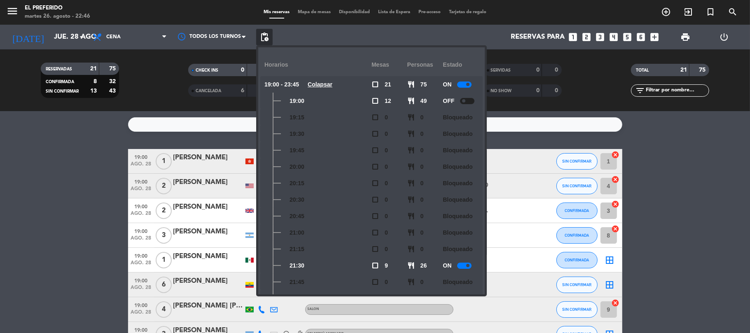
click at [466, 101] on span at bounding box center [463, 100] width 3 height 3
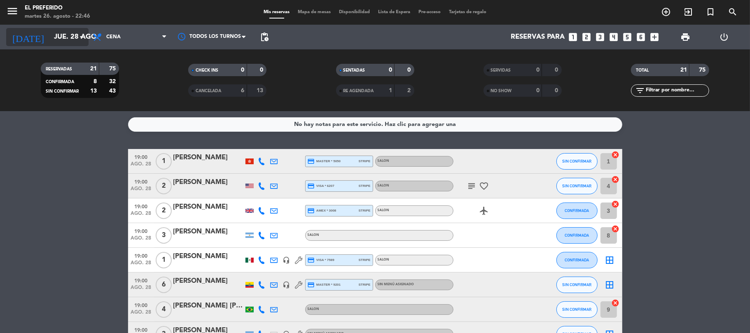
click at [76, 37] on input "jue. 28 ago." at bounding box center [94, 37] width 89 height 16
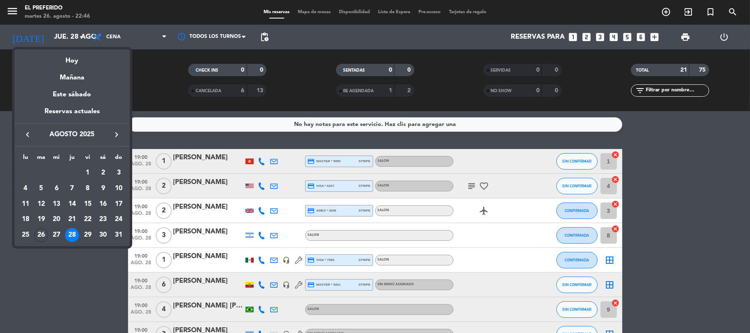
click at [89, 232] on div "29" at bounding box center [88, 235] width 14 height 14
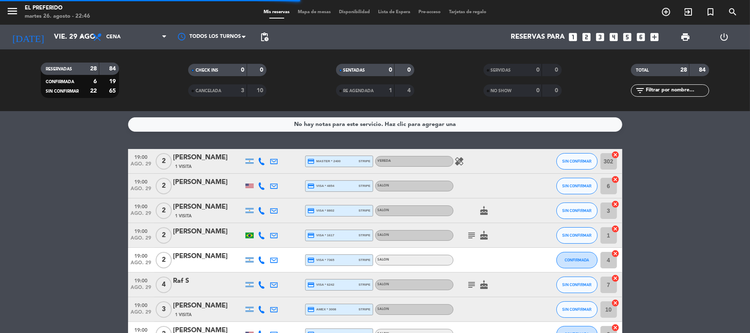
click at [265, 33] on span "pending_actions" at bounding box center [265, 37] width 10 height 10
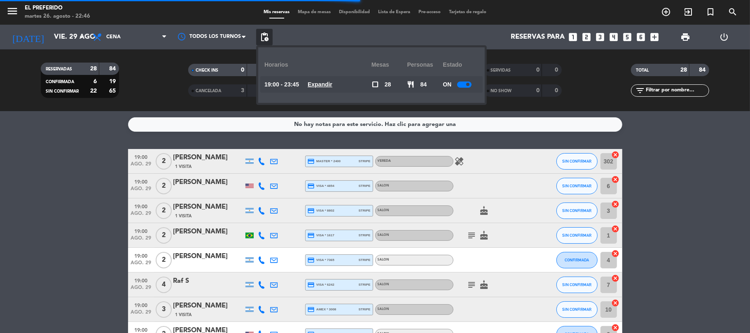
click at [322, 81] on u "Expandir" at bounding box center [320, 84] width 25 height 7
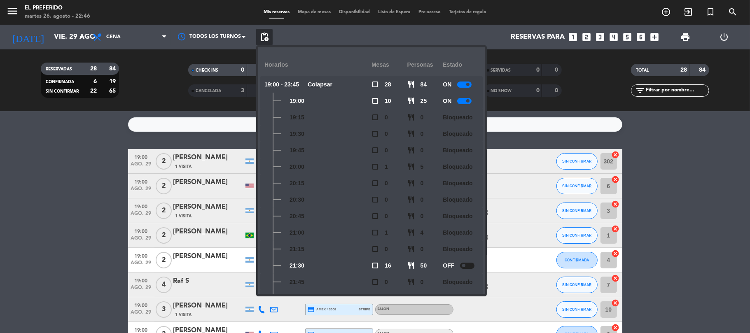
drag, startPoint x: 0, startPoint y: 123, endPoint x: 9, endPoint y: 129, distance: 11.2
click at [0, 124] on service-notes "No hay notas para este servicio. Haz clic para agregar una" at bounding box center [375, 124] width 750 height 14
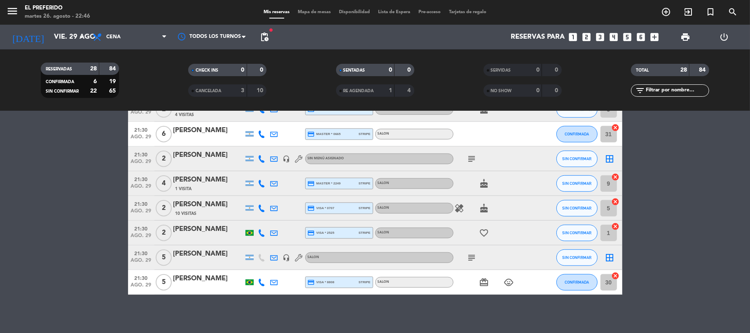
scroll to position [583, 0]
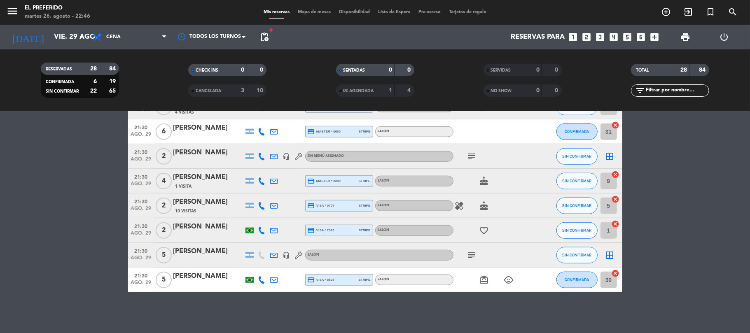
click at [274, 30] on div "Reservas para looks_one looks_two looks_3 looks_4 looks_5 looks_6 add_box" at bounding box center [468, 37] width 391 height 25
click at [265, 35] on span "pending_actions" at bounding box center [265, 37] width 10 height 10
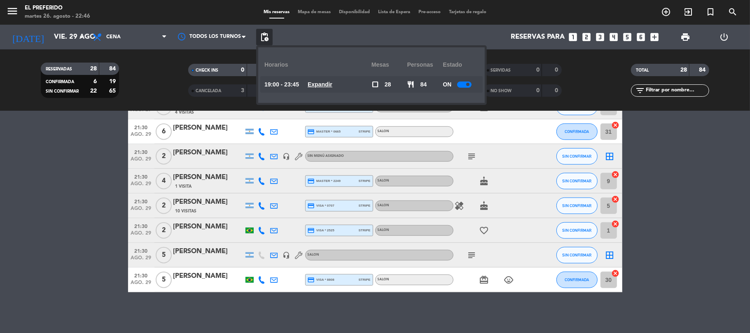
click at [328, 82] on u "Expandir" at bounding box center [320, 84] width 25 height 7
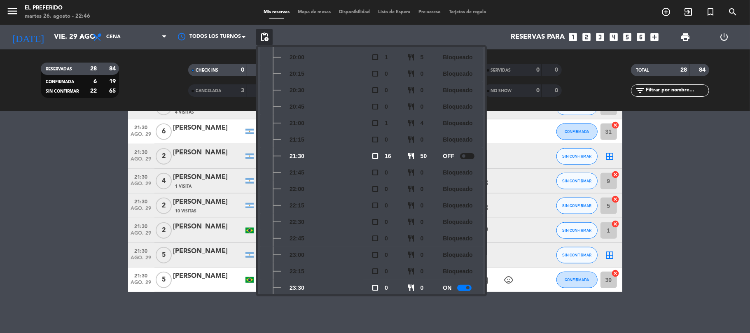
scroll to position [0, 0]
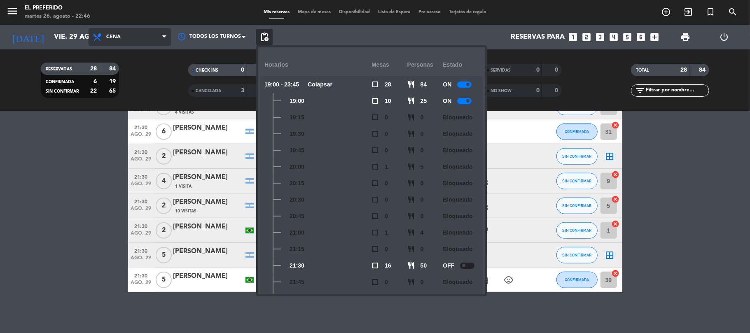
click at [141, 31] on span "Cena" at bounding box center [130, 37] width 82 height 18
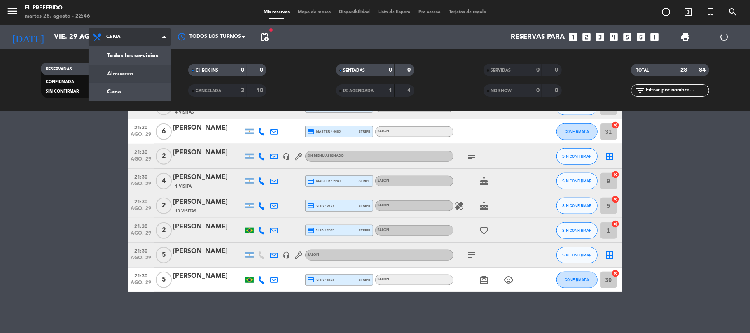
click at [122, 70] on div "menu El Preferido martes 26. agosto - 22:46 Mis reservas Mapa de mesas Disponib…" at bounding box center [375, 55] width 750 height 111
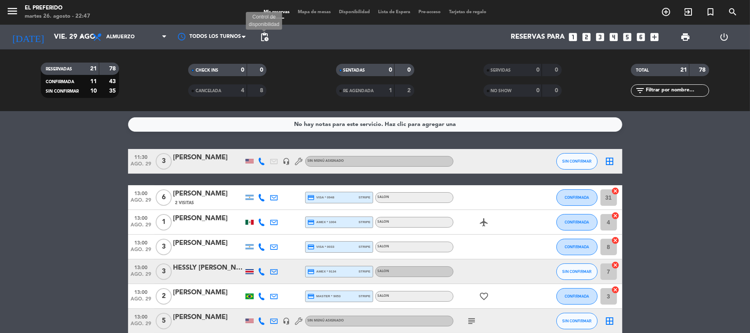
click at [264, 37] on span "pending_actions" at bounding box center [265, 37] width 10 height 10
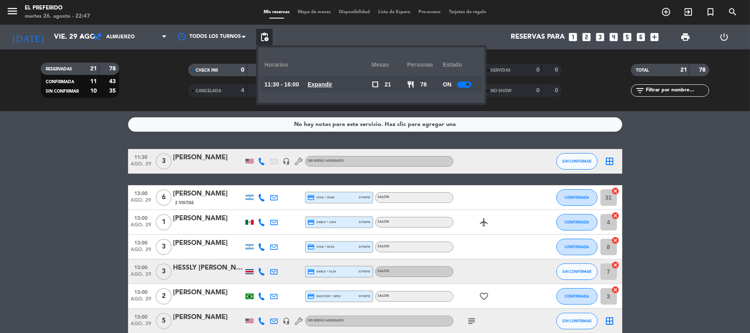
click at [320, 86] on u "Expandir" at bounding box center [320, 84] width 25 height 7
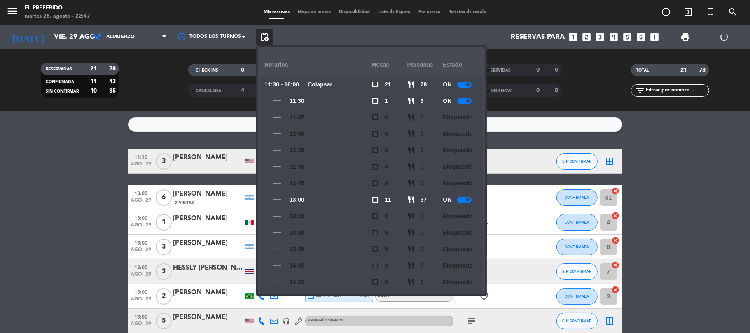
drag, startPoint x: 28, startPoint y: 169, endPoint x: 47, endPoint y: 152, distance: 25.4
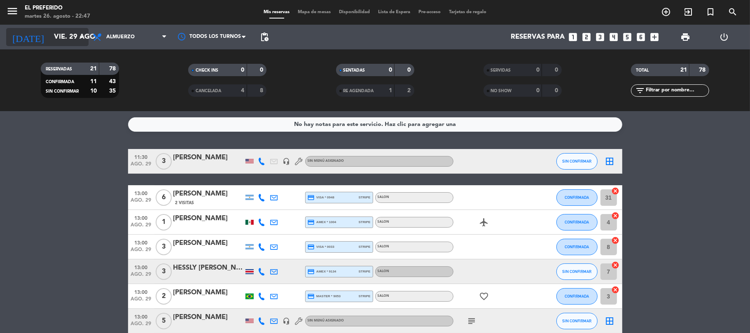
click at [71, 45] on div "[DATE] vie. 29 ago. arrow_drop_down" at bounding box center [47, 37] width 82 height 18
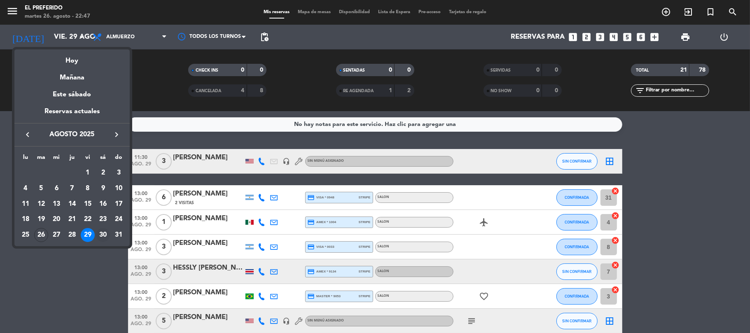
click at [102, 231] on div "30" at bounding box center [103, 235] width 14 height 14
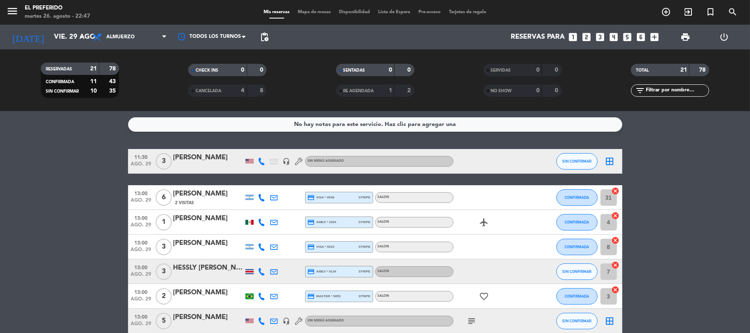
type input "sáb. 30 ago."
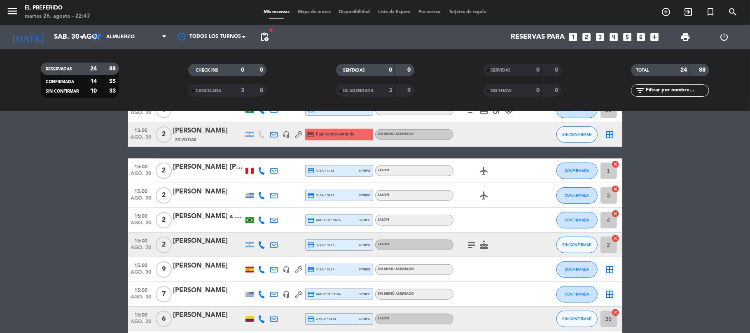
scroll to position [473, 0]
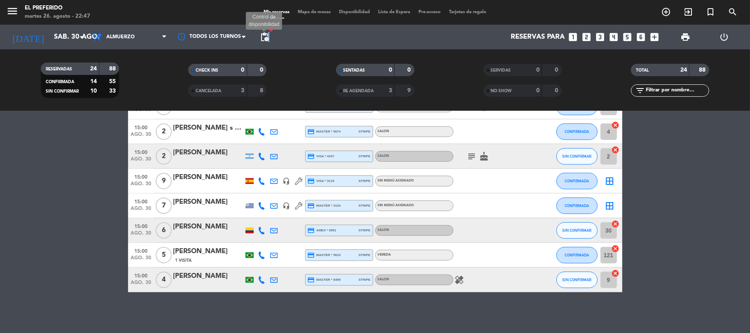
click at [268, 35] on span "pending_actions" at bounding box center [265, 37] width 10 height 10
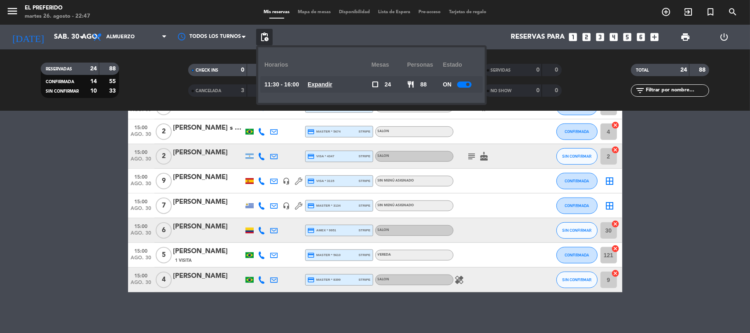
click at [331, 83] on u "Expandir" at bounding box center [320, 84] width 25 height 7
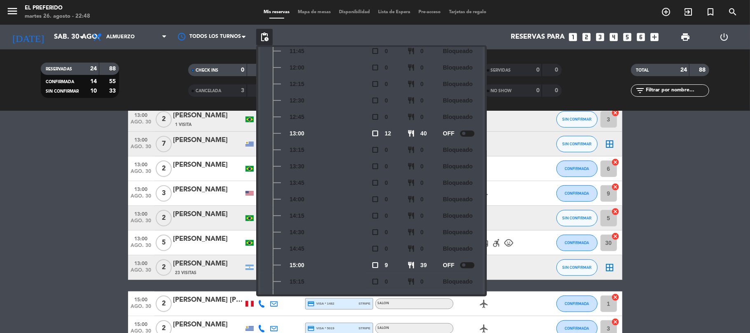
scroll to position [253, 0]
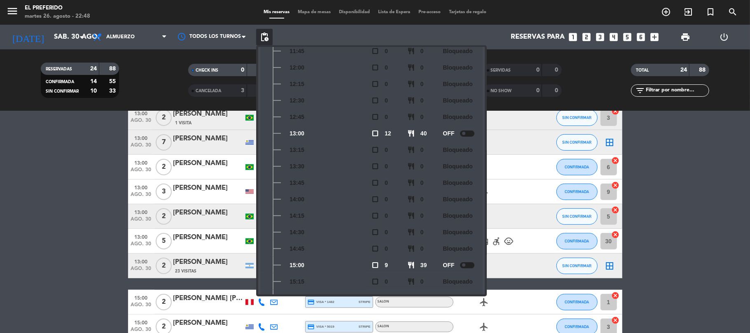
click at [470, 131] on div at bounding box center [467, 134] width 14 height 6
click at [471, 263] on div at bounding box center [467, 265] width 14 height 6
click at [0, 182] on bookings-row "11:30 ago. 30 3 [PERSON_NAME] credit_card master * 7424 stripe SALON airplanemo…" at bounding box center [375, 204] width 750 height 616
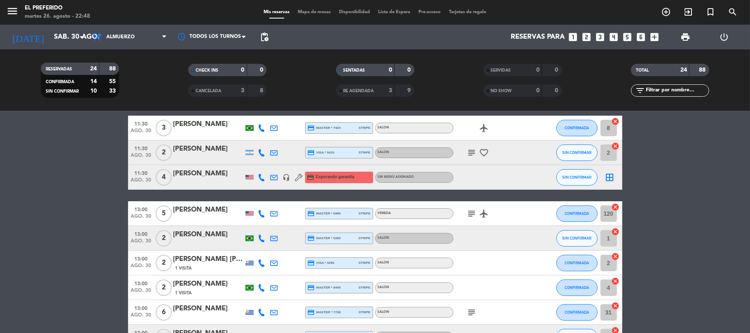
scroll to position [0, 0]
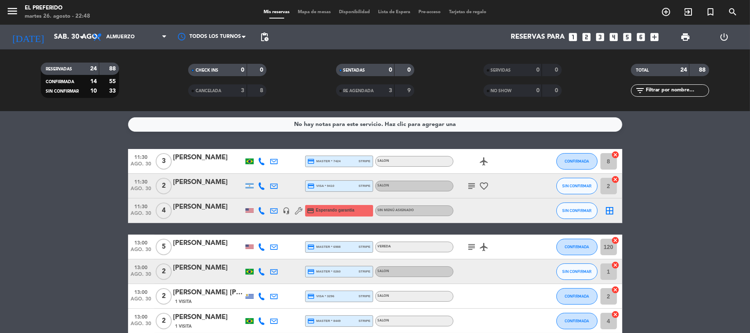
click at [361, 123] on div "No hay notas para este servicio. Haz clic para agregar una" at bounding box center [375, 124] width 162 height 9
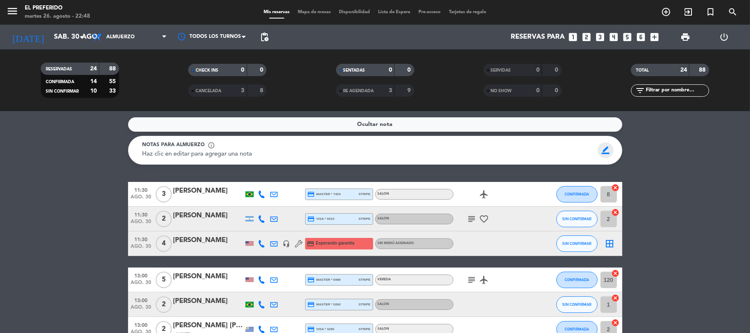
click at [609, 148] on span "border_color" at bounding box center [606, 151] width 16 height 16
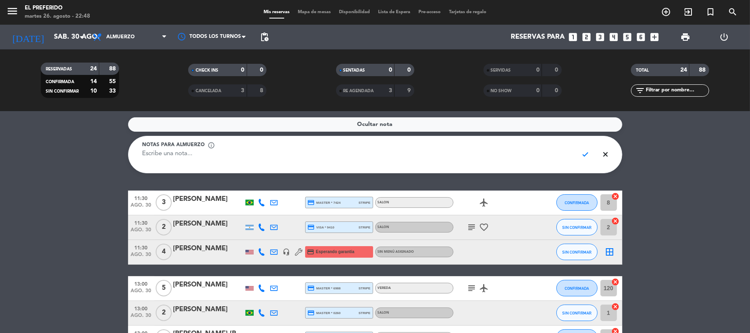
click at [549, 159] on textarea at bounding box center [358, 159] width 430 height 19
type textarea "n"
type textarea "NO MÁS RESERVAS GRANDES A LAS 13:00 Y A LAS 15:00"
click at [581, 157] on span "check" at bounding box center [586, 155] width 16 height 16
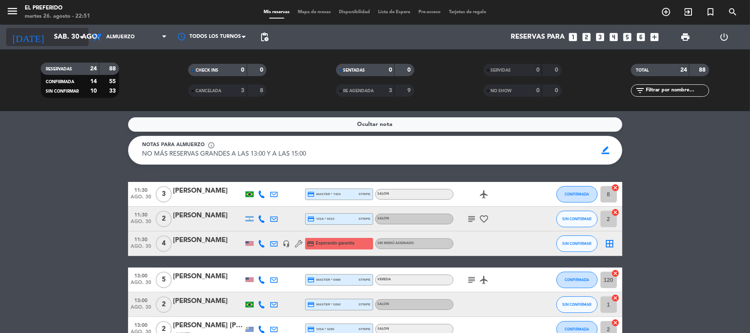
click at [61, 32] on input "sáb. 30 ago." at bounding box center [94, 37] width 89 height 16
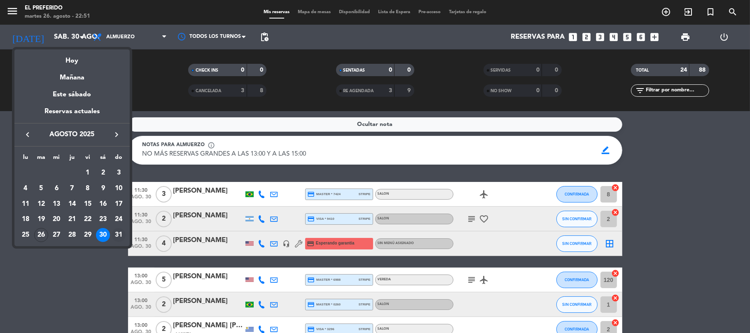
click at [119, 234] on div "31" at bounding box center [119, 235] width 14 height 14
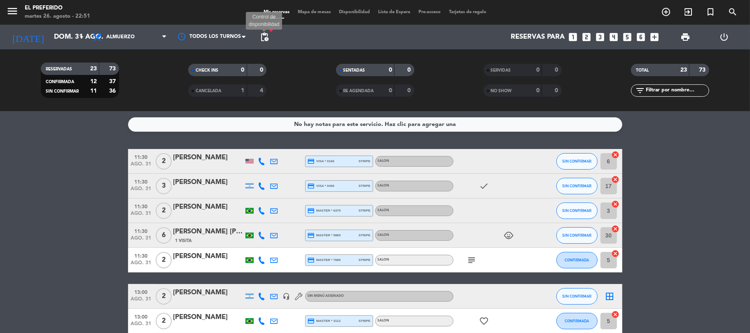
click at [262, 36] on span "pending_actions" at bounding box center [265, 37] width 10 height 10
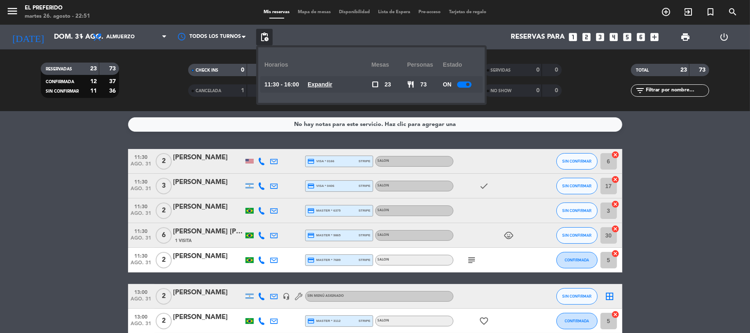
click at [330, 85] on u "Expandir" at bounding box center [320, 84] width 25 height 7
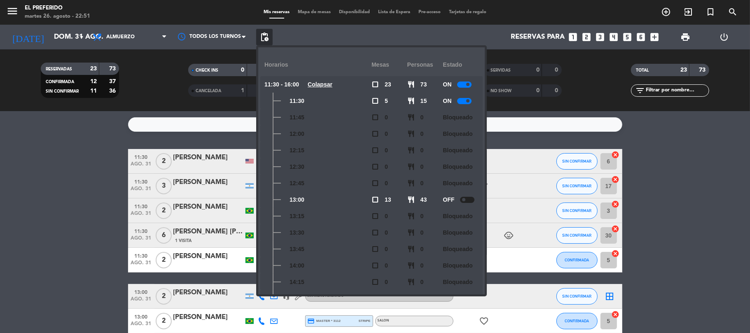
click at [470, 200] on div at bounding box center [467, 200] width 14 height 6
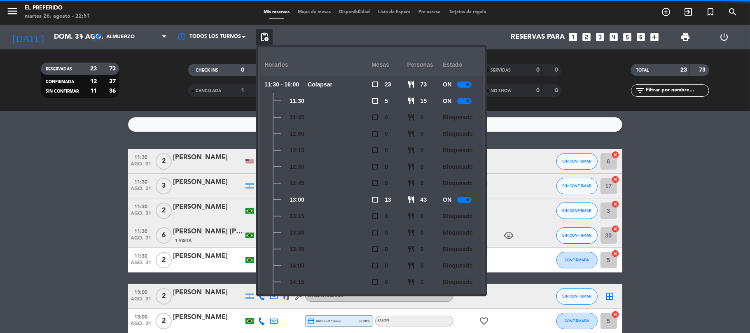
scroll to position [121, 0]
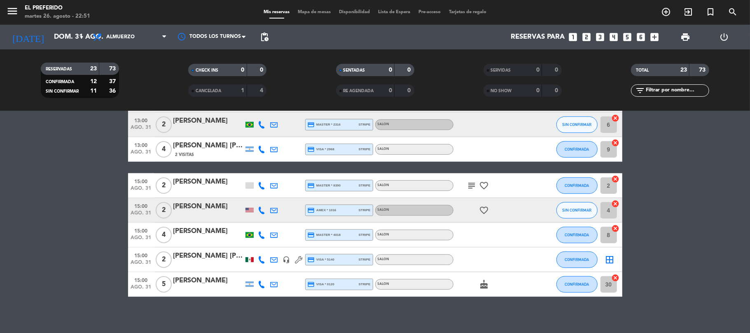
scroll to position [448, 0]
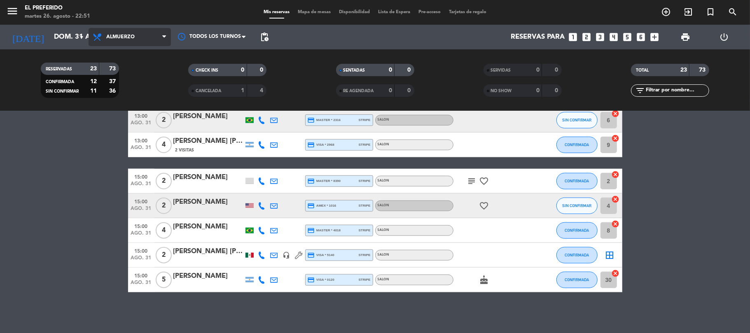
click at [152, 33] on span "Almuerzo" at bounding box center [130, 37] width 82 height 18
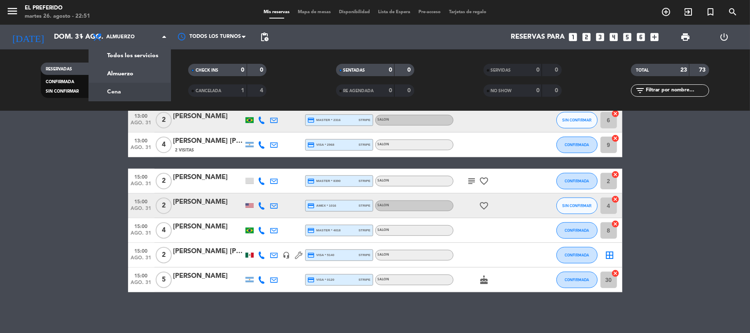
click at [125, 88] on div "menu El Preferido martes 26. agosto - 22:51 Mis reservas Mapa de mesas Disponib…" at bounding box center [375, 55] width 750 height 111
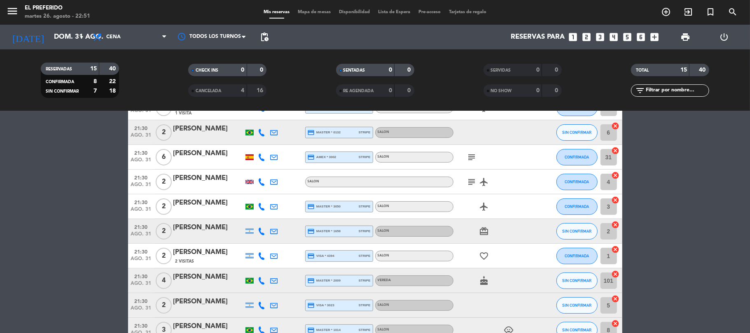
scroll to position [184, 0]
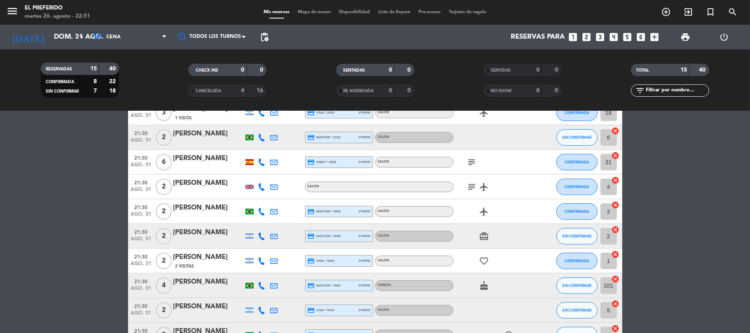
click at [267, 32] on span "pending_actions" at bounding box center [265, 37] width 10 height 10
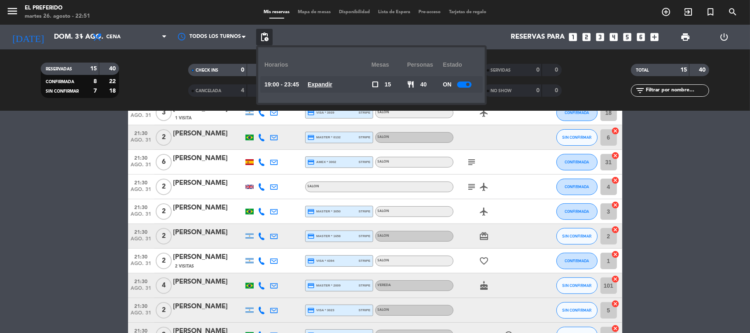
click at [332, 88] on u "Expandir" at bounding box center [320, 84] width 25 height 7
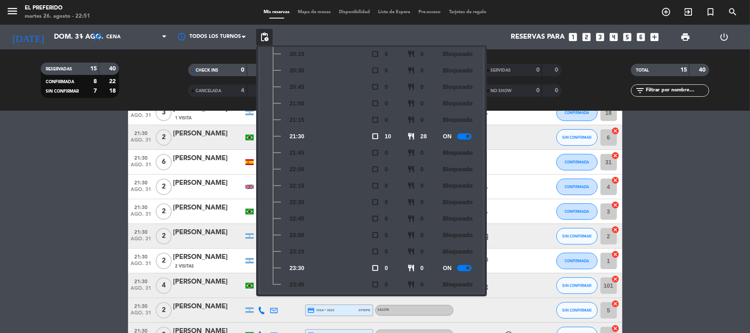
scroll to position [138, 0]
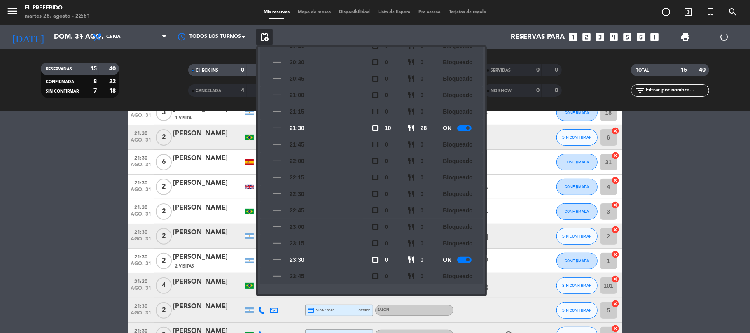
click at [0, 166] on bookings-row "19:00 ago. 31 3 Fernanda 4 Visitas SALON subject airplanemode_active child_care…" at bounding box center [375, 156] width 750 height 382
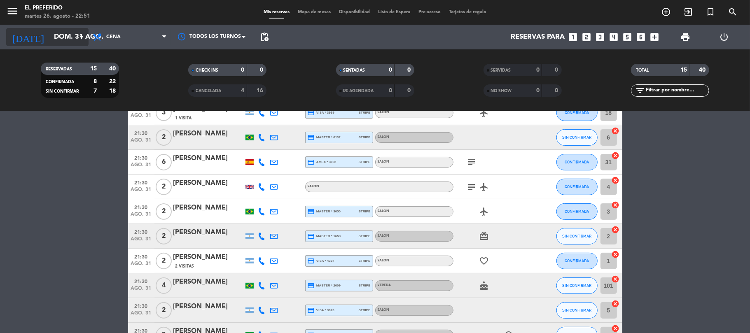
click at [73, 35] on input "dom. 31 ago." at bounding box center [94, 37] width 89 height 16
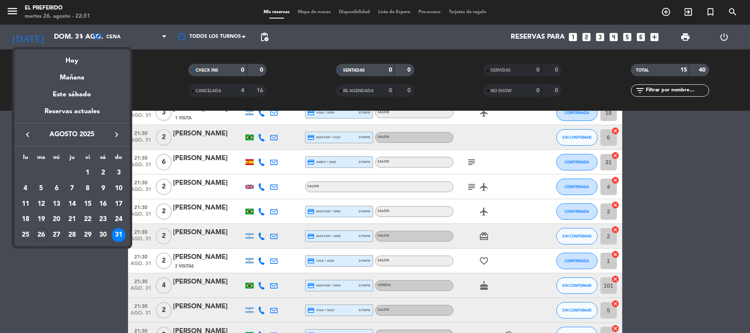
click at [117, 138] on icon "keyboard_arrow_right" at bounding box center [117, 135] width 10 height 10
click at [29, 189] on div "1" at bounding box center [26, 189] width 14 height 14
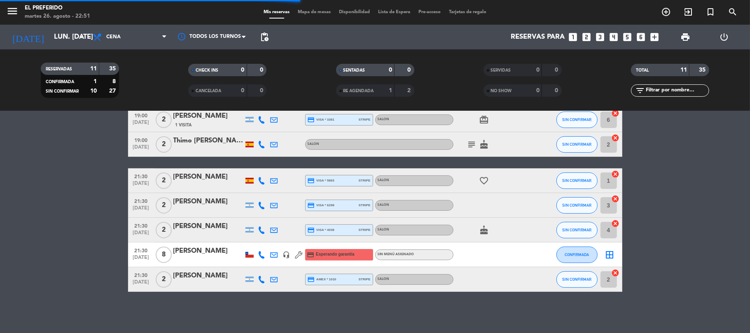
scroll to position [140, 0]
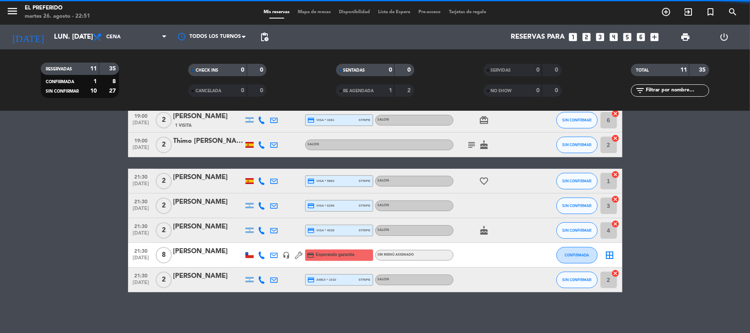
click at [267, 40] on span "pending_actions" at bounding box center [265, 37] width 10 height 10
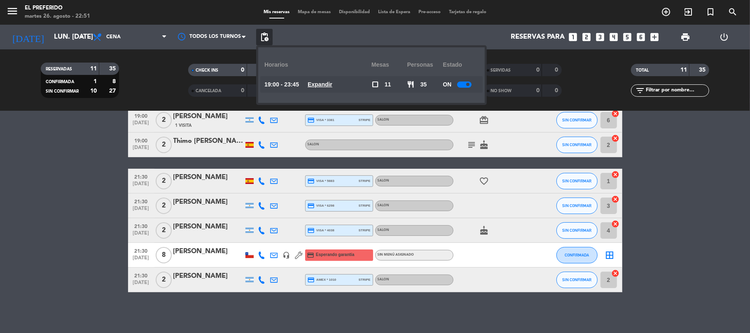
click at [322, 85] on u "Expandir" at bounding box center [320, 84] width 25 height 7
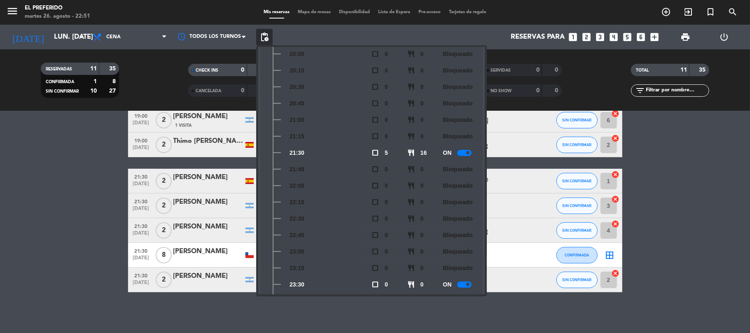
scroll to position [138, 0]
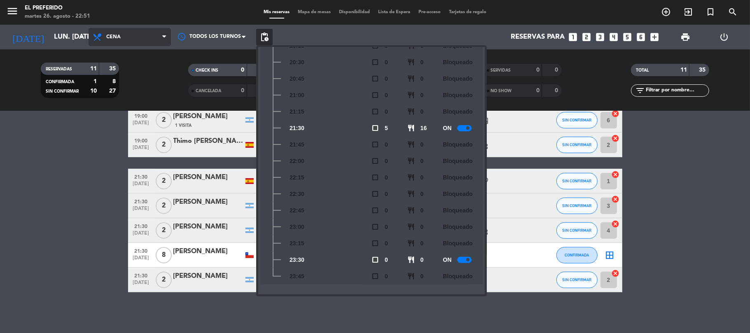
click at [149, 42] on span "Cena" at bounding box center [130, 37] width 82 height 18
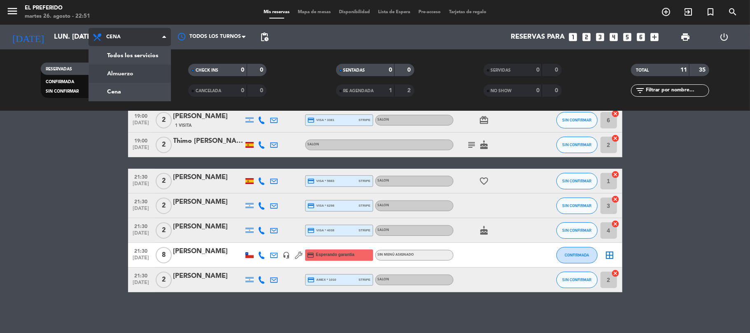
click at [132, 74] on div "menu El Preferido martes 26. agosto - 22:51 Mis reservas Mapa de mesas Disponib…" at bounding box center [375, 55] width 750 height 111
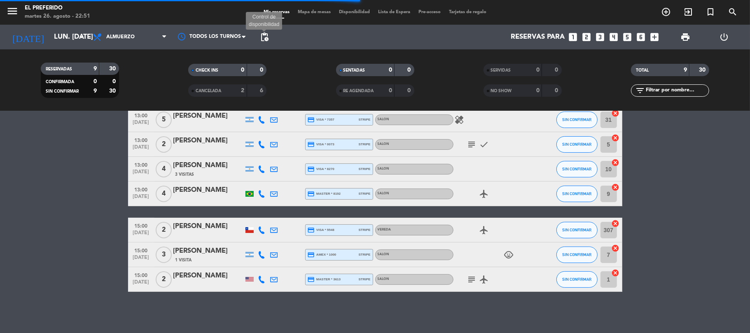
scroll to position [102, 0]
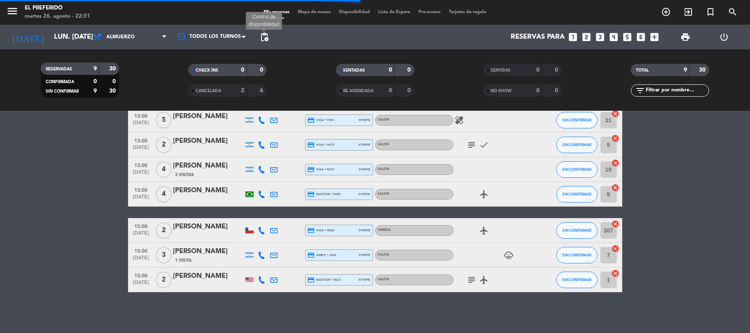
click at [265, 35] on span "pending_actions" at bounding box center [265, 37] width 10 height 10
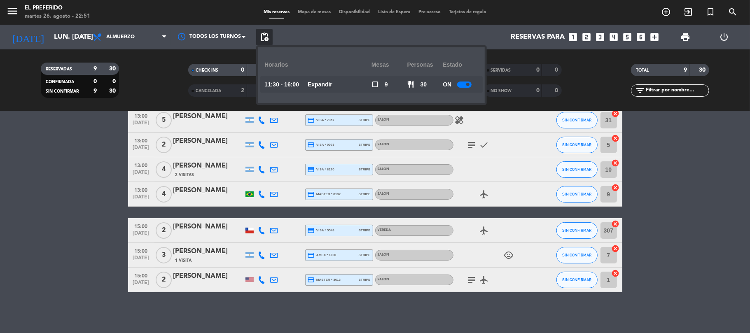
click at [313, 82] on u "Expandir" at bounding box center [320, 84] width 25 height 7
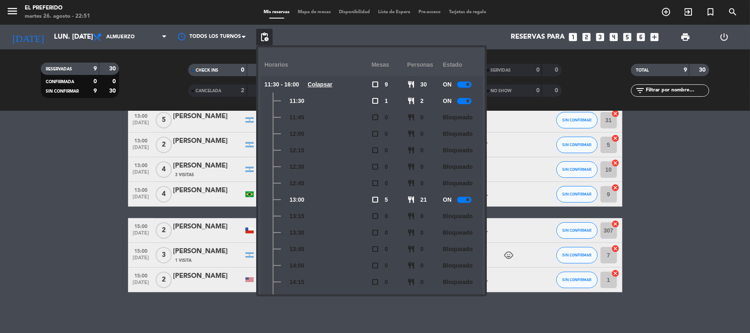
scroll to position [121, 0]
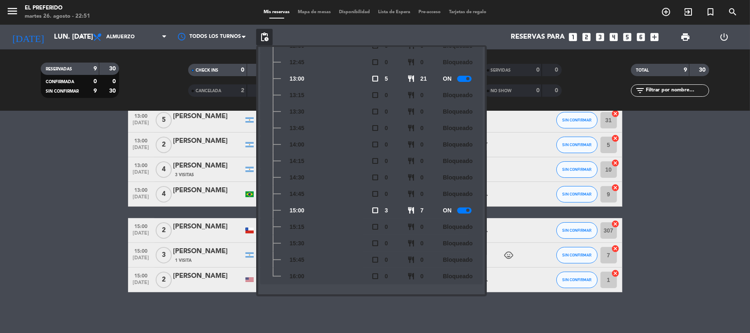
click at [0, 132] on bookings-row "11:30 [DATE] 2 [PERSON_NAME] credit_card visa * 9318 stripe SALON SIN CONFIRMAR…" at bounding box center [375, 170] width 750 height 246
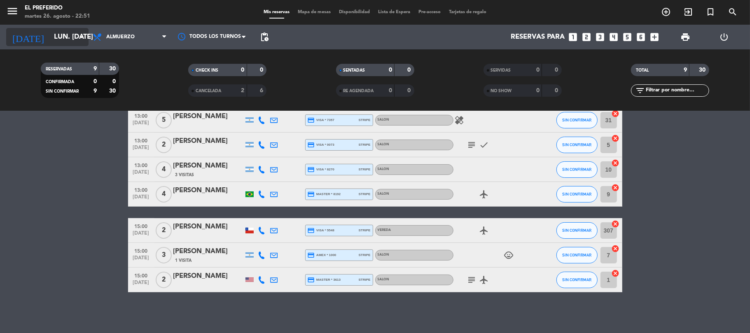
click at [62, 35] on input "lun. [DATE]" at bounding box center [94, 37] width 89 height 16
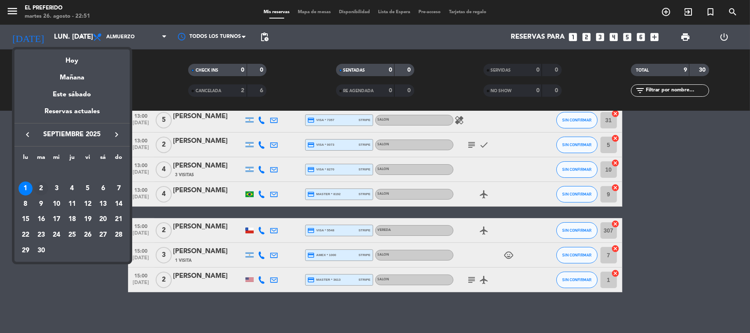
click at [36, 185] on div "2" at bounding box center [41, 189] width 14 height 14
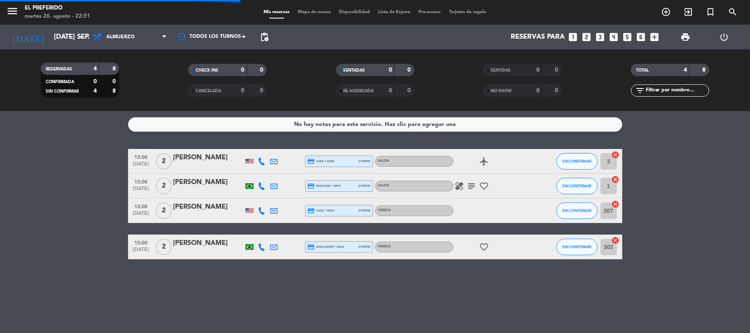
scroll to position [0, 0]
click at [263, 37] on span "pending_actions" at bounding box center [265, 37] width 10 height 10
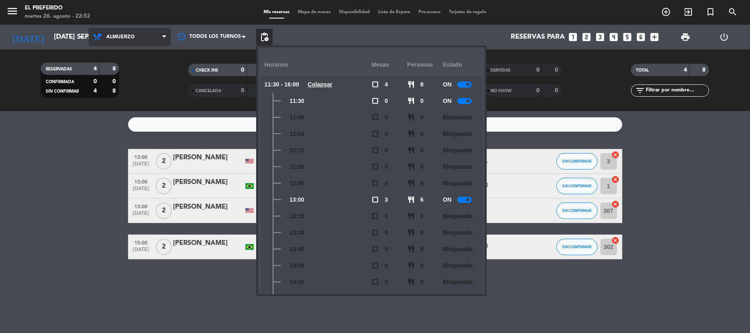
click at [126, 36] on span "Almuerzo" at bounding box center [120, 37] width 28 height 6
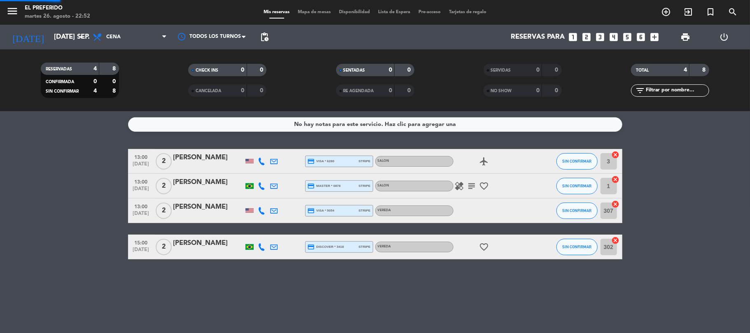
click at [116, 91] on div "menu El Preferido martes 26. agosto - 22:52 Mis reservas Mapa de mesas Disponib…" at bounding box center [375, 55] width 750 height 111
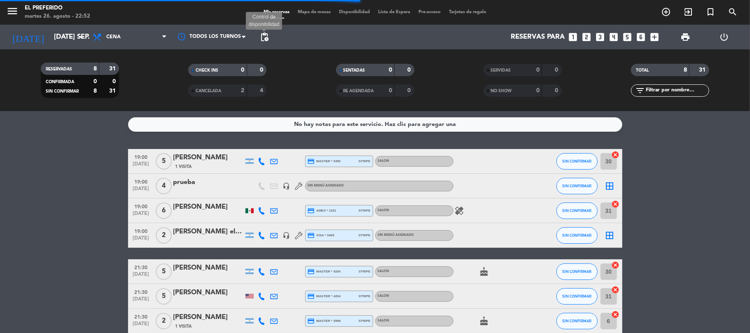
click at [264, 35] on span "pending_actions" at bounding box center [265, 37] width 10 height 10
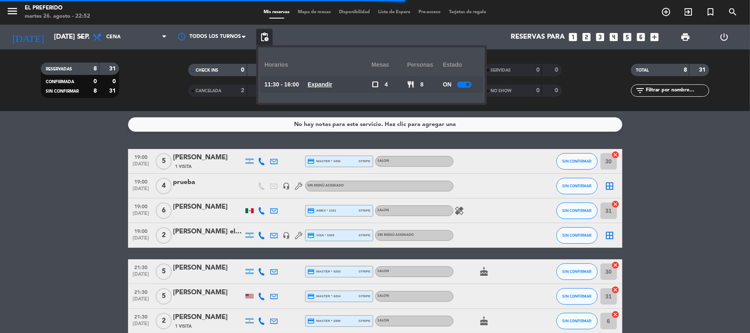
click at [318, 82] on u "Expandir" at bounding box center [320, 84] width 25 height 7
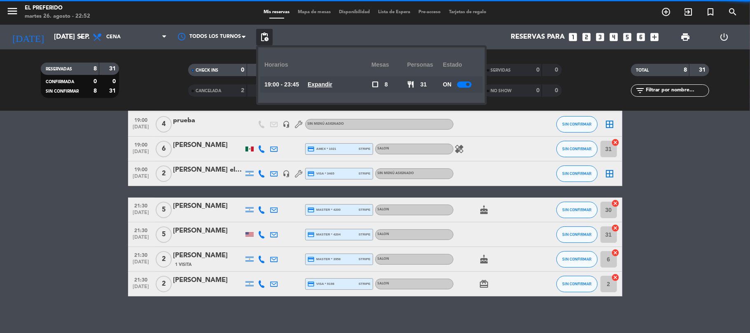
scroll to position [66, 0]
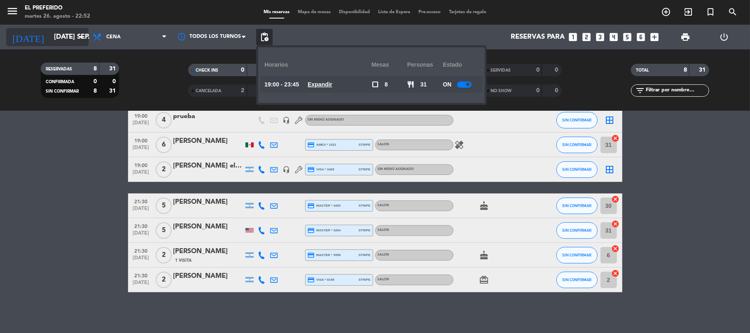
click at [50, 39] on input "[DATE] sep." at bounding box center [94, 37] width 89 height 16
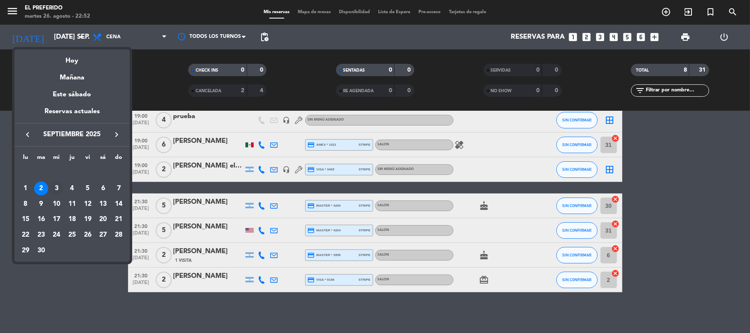
click at [58, 188] on div "3" at bounding box center [56, 189] width 14 height 14
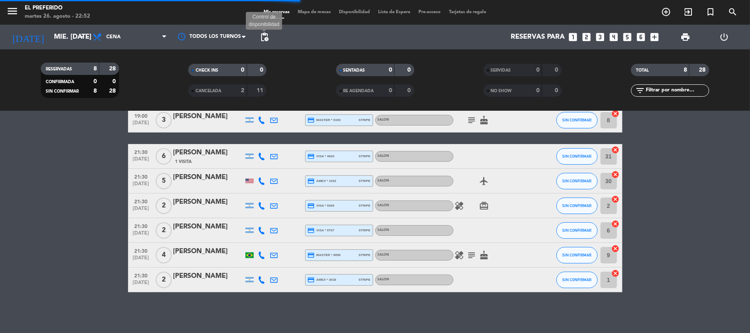
click at [269, 30] on span "pending_actions Control de disponibilidad" at bounding box center [264, 37] width 16 height 16
click at [267, 38] on span "pending_actions" at bounding box center [265, 37] width 10 height 10
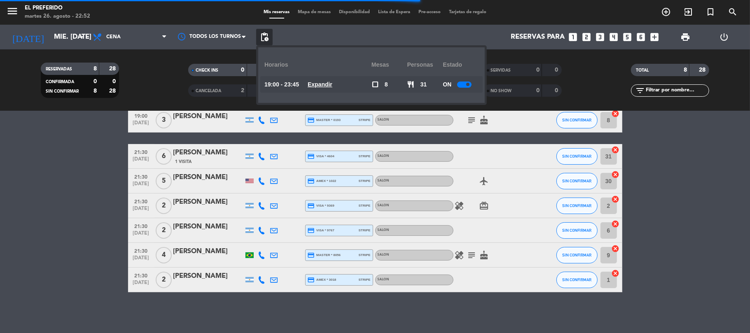
click at [332, 83] on u "Expandir" at bounding box center [320, 84] width 25 height 7
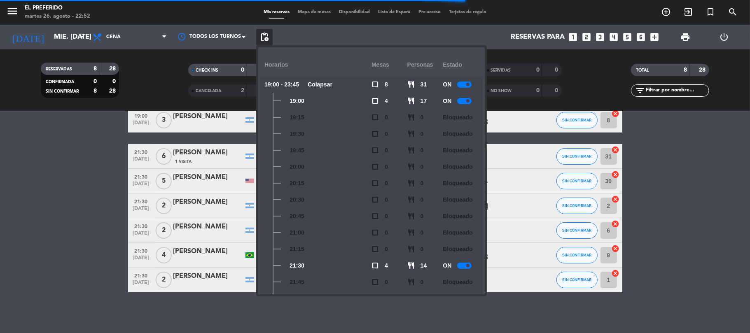
scroll to position [136, 0]
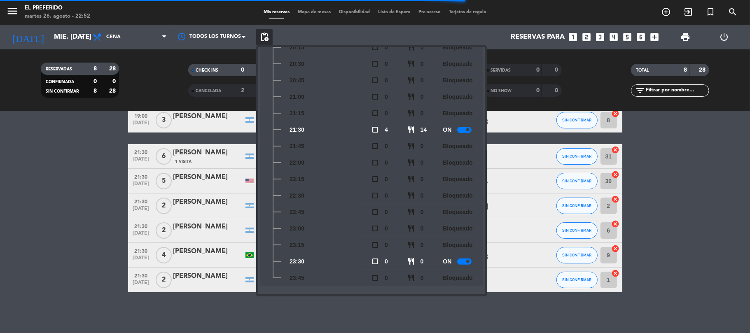
click at [0, 162] on bookings-row "19:00 [DATE] 4 [PERSON_NAME] credit_card visa * 3156 stripe SALON healing favor…" at bounding box center [375, 187] width 750 height 209
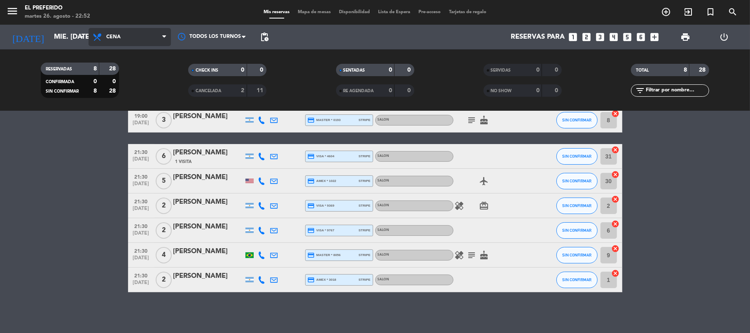
click at [121, 35] on span "Cena" at bounding box center [130, 37] width 82 height 18
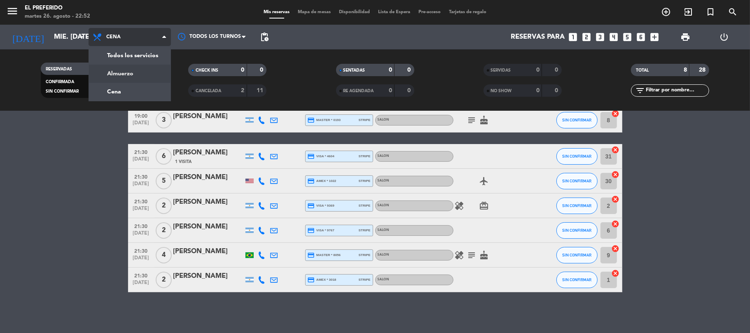
click at [139, 74] on div "menu El Preferido martes 26. agosto - 22:52 Mis reservas Mapa de mesas Disponib…" at bounding box center [375, 55] width 750 height 111
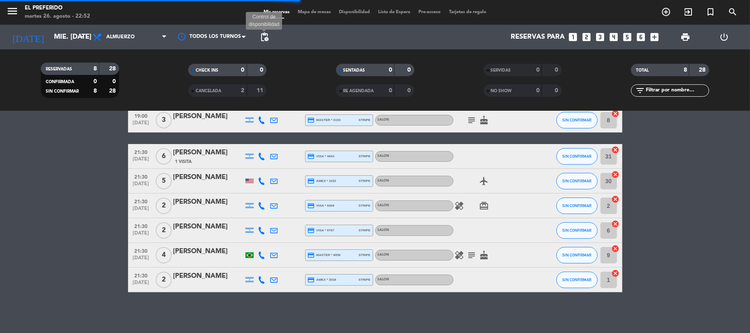
click at [269, 35] on span "pending_actions" at bounding box center [265, 37] width 10 height 10
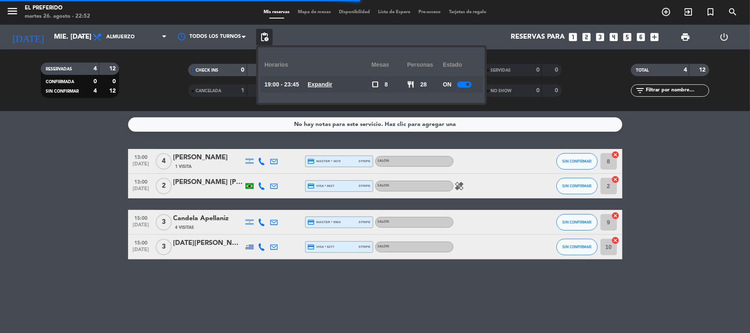
scroll to position [0, 0]
click at [270, 40] on span "pending_actions" at bounding box center [264, 37] width 16 height 16
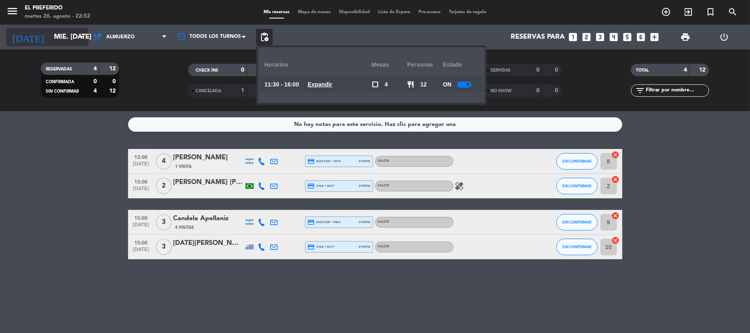
click at [63, 39] on input "mié. [DATE]" at bounding box center [94, 37] width 89 height 16
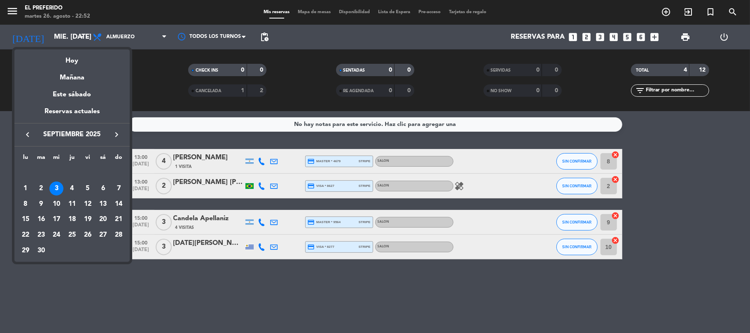
click at [24, 138] on button "keyboard_arrow_left" at bounding box center [27, 134] width 15 height 11
click at [32, 230] on td "25" at bounding box center [26, 235] width 16 height 16
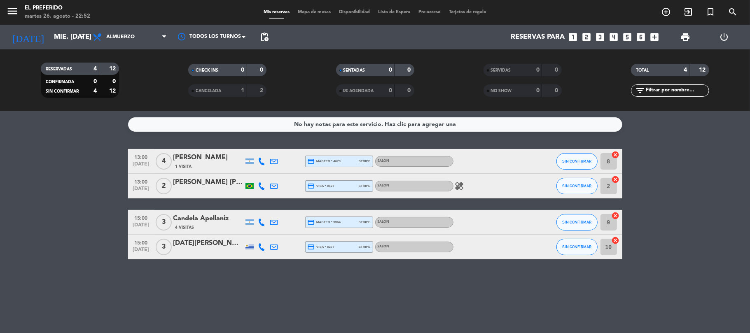
type input "lun. 25 ago."
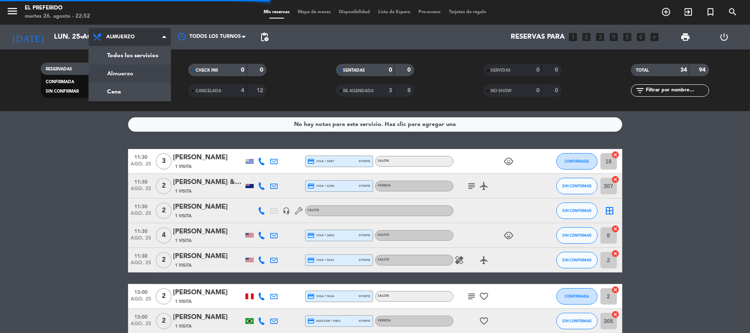
click at [132, 93] on div "menu El Preferido martes 26. agosto - 22:52 Mis reservas Mapa de mesas Disponib…" at bounding box center [375, 55] width 750 height 111
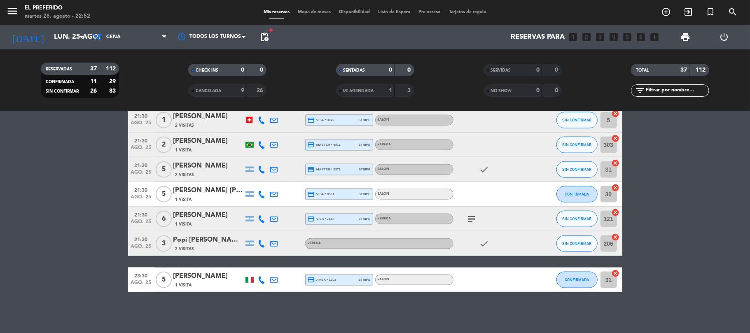
scroll to position [555, 0]
